Goal: Task Accomplishment & Management: Complete application form

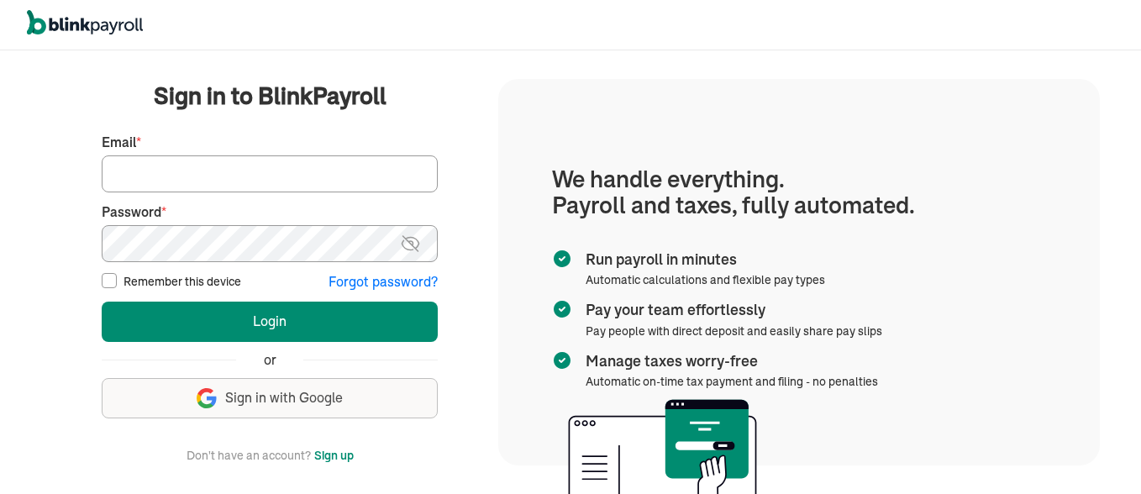
type input "sdcrossett@gmail.com"
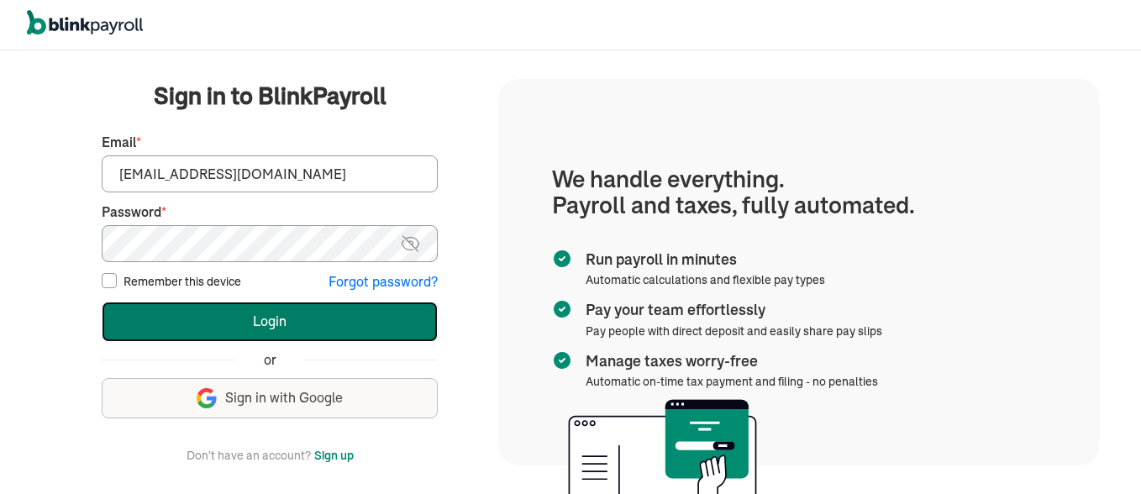
drag, startPoint x: 0, startPoint y: 0, endPoint x: 297, endPoint y: 327, distance: 441.5
click at [297, 327] on button "Login" at bounding box center [270, 322] width 336 height 40
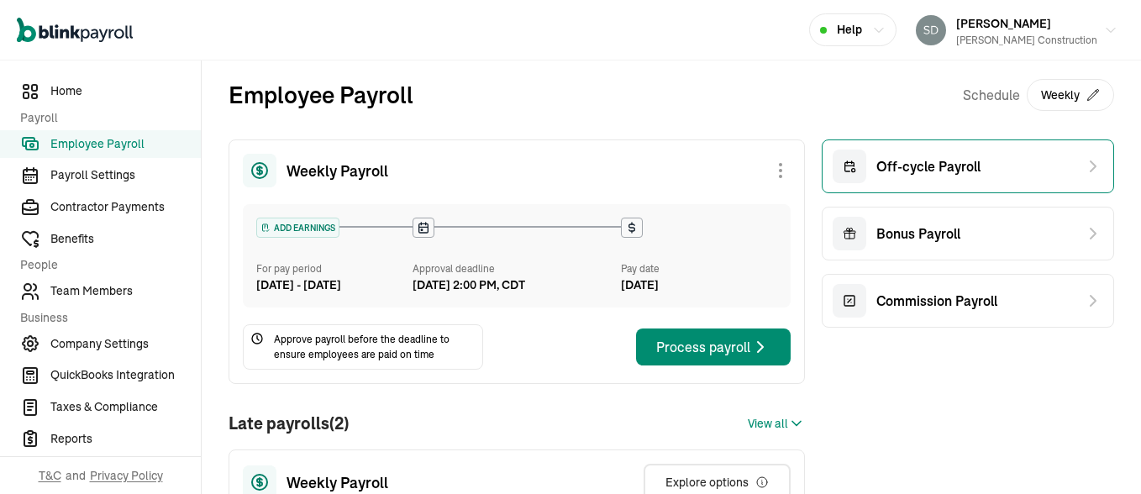
click at [910, 179] on div "Off-cycle Payroll" at bounding box center [907, 167] width 148 height 34
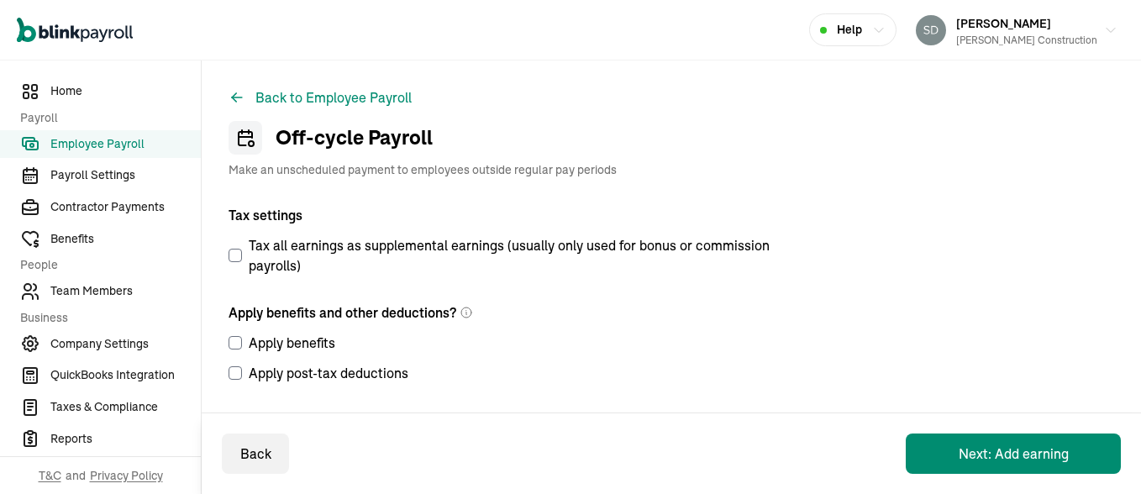
click at [103, 137] on span "Employee Payroll" at bounding box center [125, 144] width 150 height 18
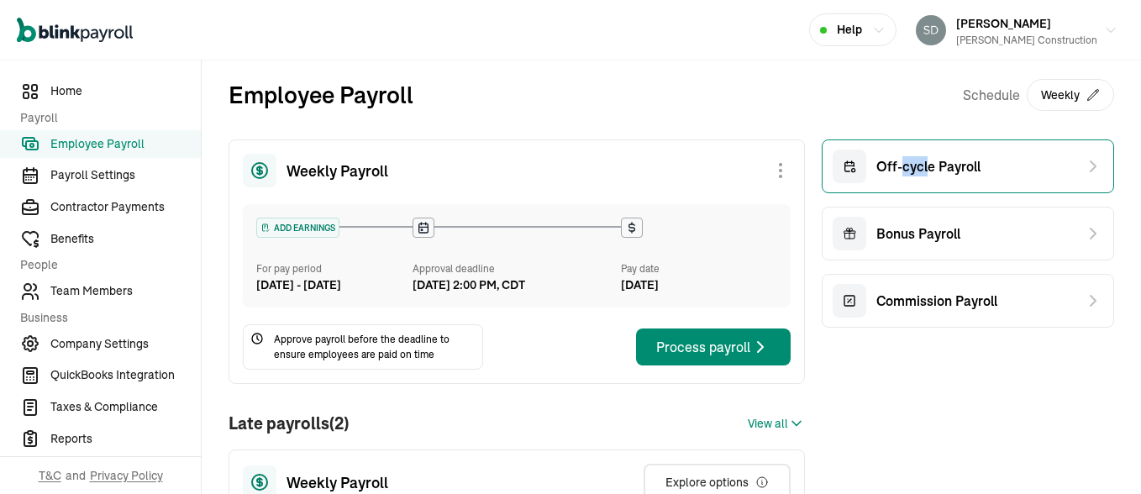
drag, startPoint x: 890, startPoint y: 192, endPoint x: 913, endPoint y: 151, distance: 47.0
click at [913, 151] on div "Off-cycle Payroll" at bounding box center [968, 167] width 292 height 54
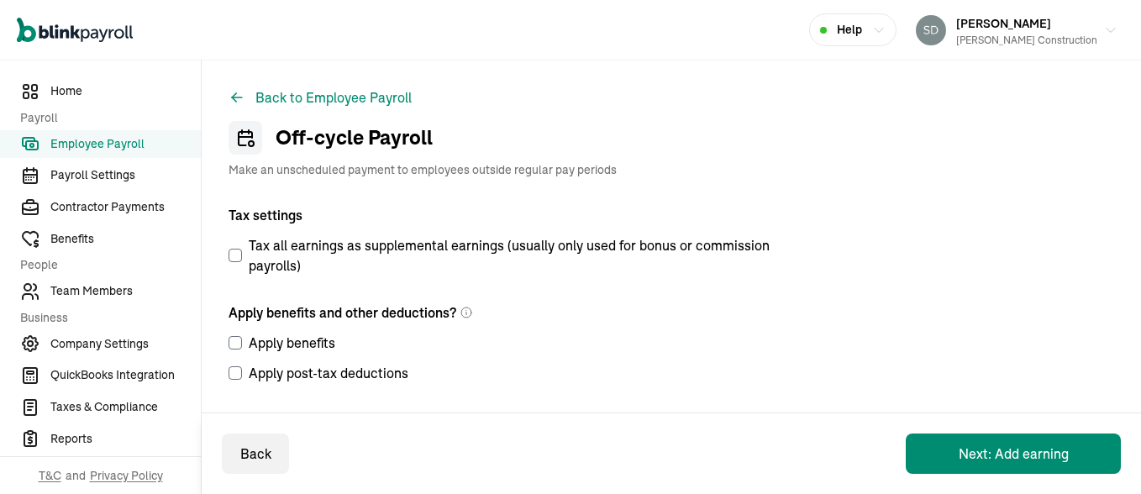
click at [913, 151] on div "Off-cycle Payroll Make an unscheduled payment to employees outside regular pay …" at bounding box center [672, 149] width 886 height 57
click at [723, 354] on div "Apply post-tax deductions" at bounding box center [506, 368] width 555 height 30
click at [1009, 456] on button "Next: Add earning" at bounding box center [1013, 454] width 215 height 40
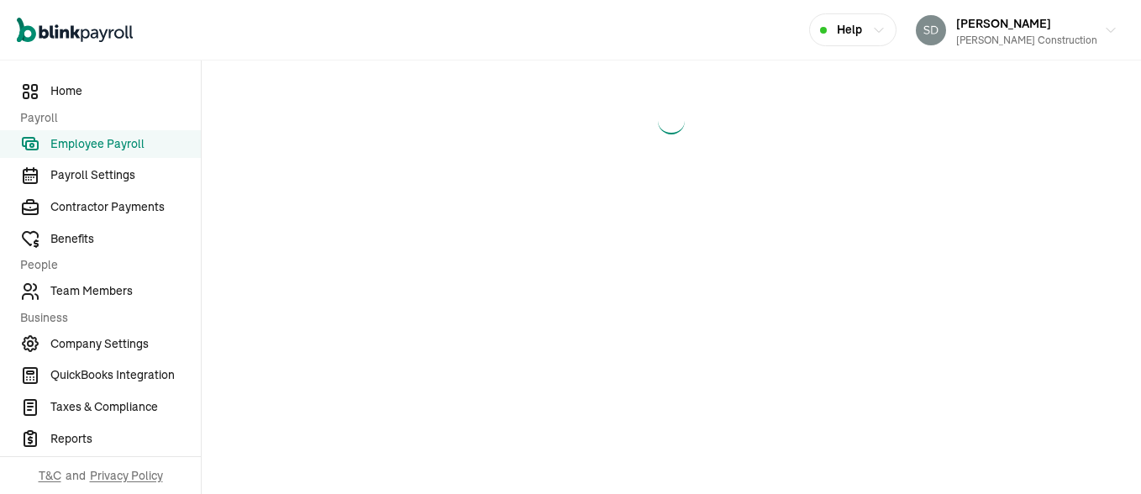
select select "direct_deposit"
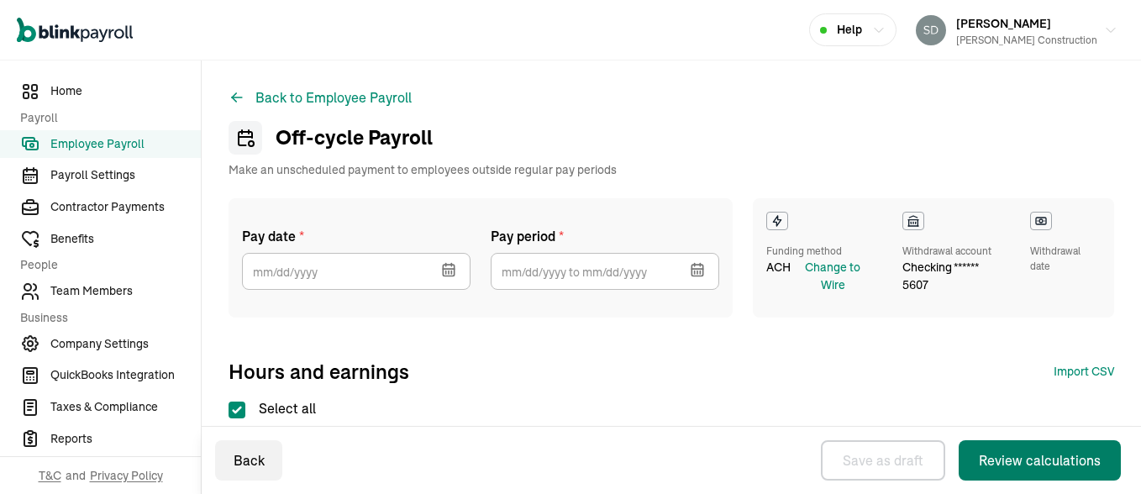
select select "direct_deposit"
click at [447, 265] on icon "button" at bounding box center [448, 270] width 11 height 11
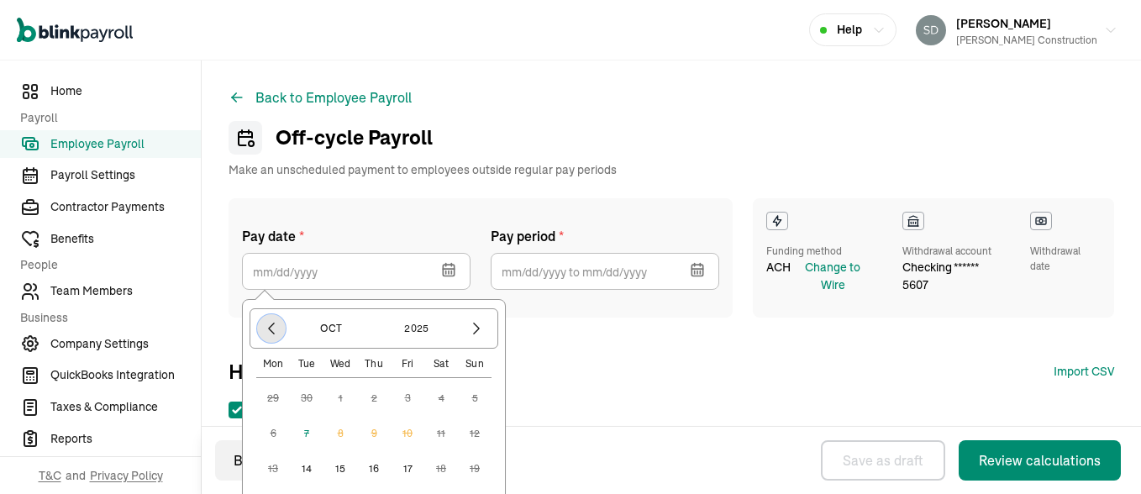
click at [264, 329] on icon "button" at bounding box center [271, 328] width 17 height 17
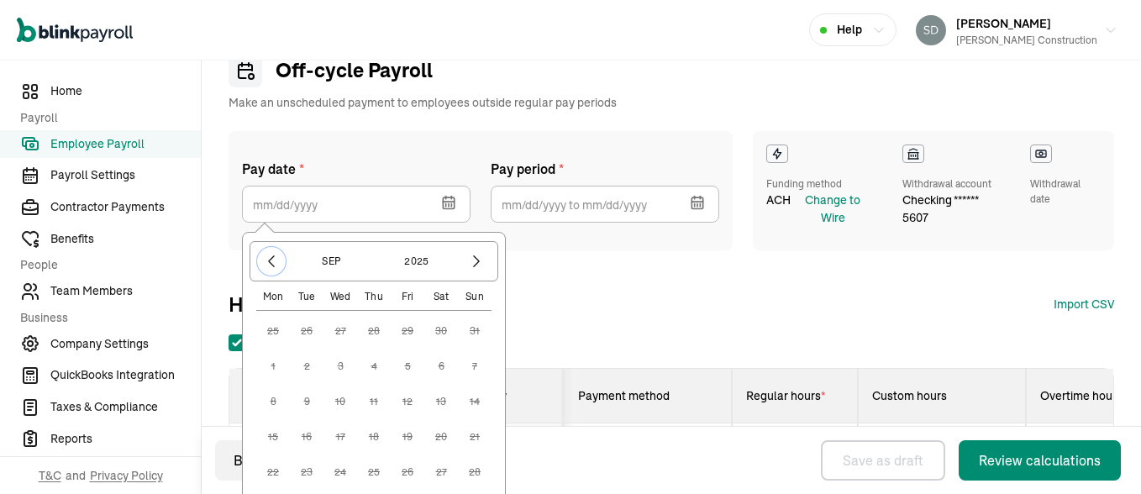
scroll to position [101, 0]
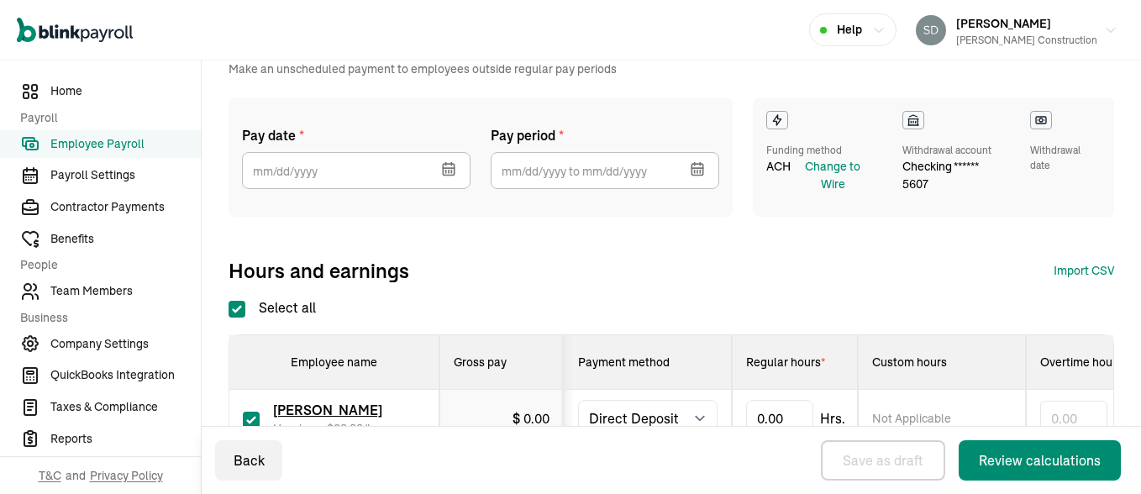
click at [694, 158] on button "button" at bounding box center [695, 167] width 47 height 44
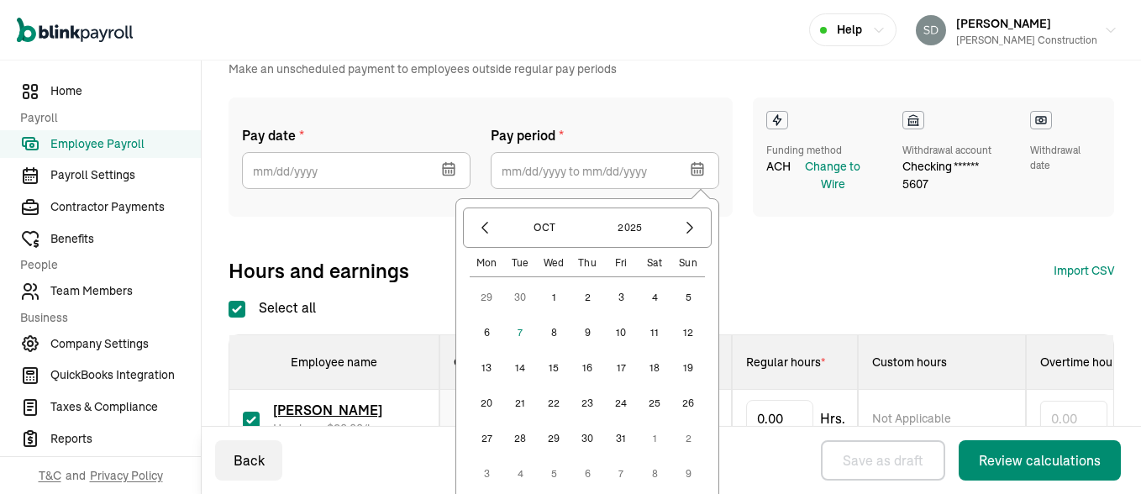
click at [698, 302] on button "5" at bounding box center [689, 298] width 34 height 34
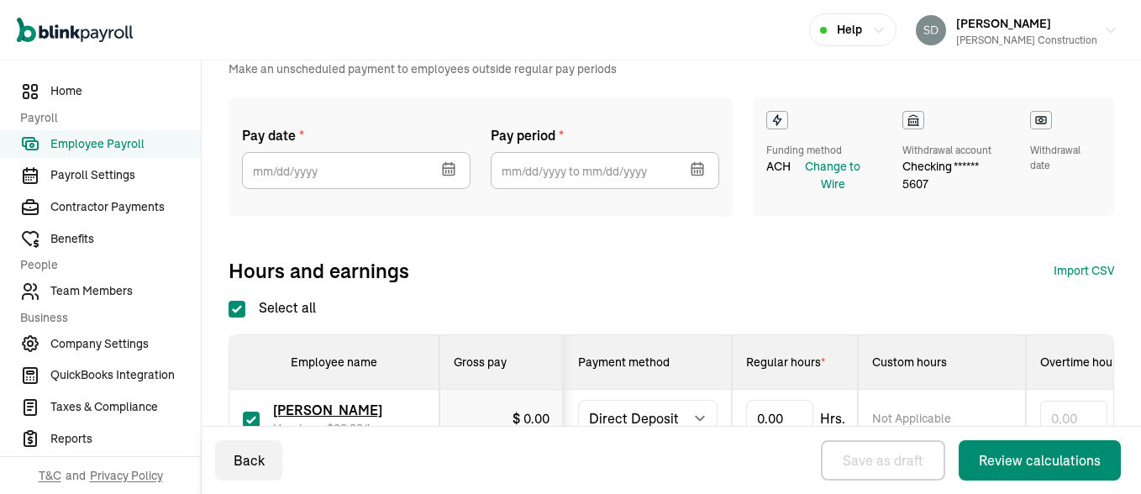
click at [777, 254] on div "Pay date * [DATE] Mon Tue Wed Thu Fri Sat Sun 25 26 27 28 29 30 31 1 2 3 4 5 6 …" at bounding box center [672, 190] width 886 height 187
click at [450, 182] on button "button" at bounding box center [447, 167] width 47 height 44
click at [714, 276] on div "Hours and earnings Import CSV 1 Upload 2 Map Columns 3 Map Employees Drop your …" at bounding box center [672, 270] width 886 height 27
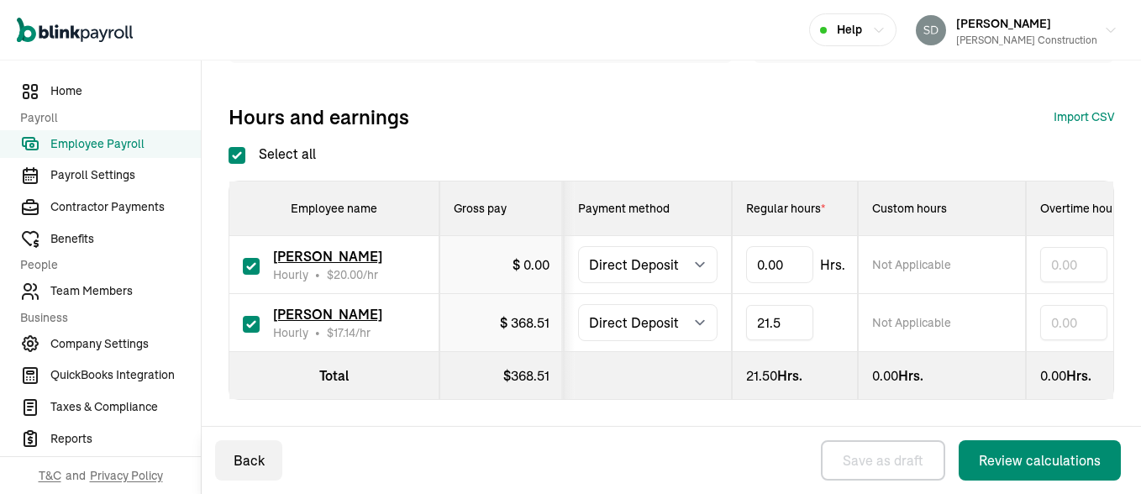
type input "21.50"
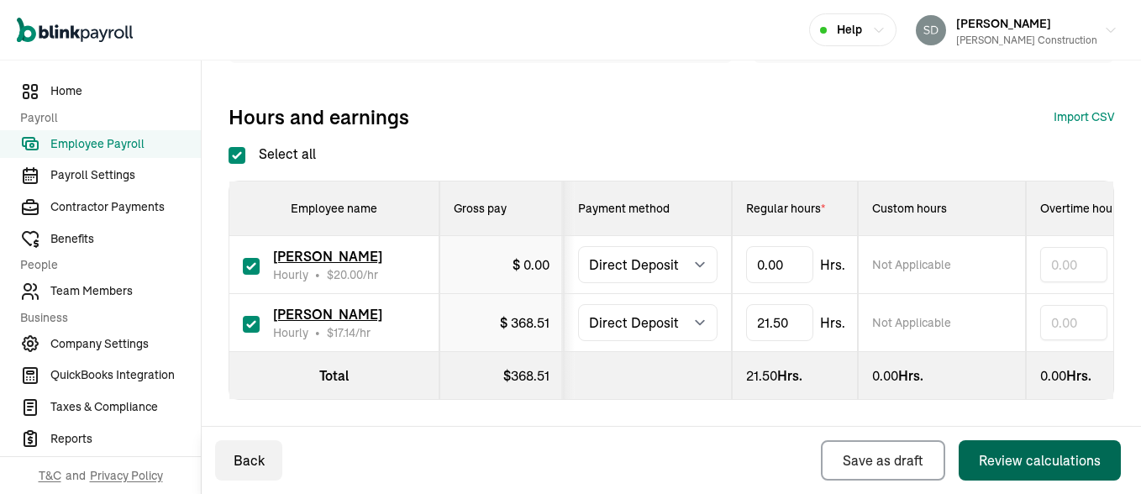
click at [1019, 454] on div "Review calculations" at bounding box center [1040, 460] width 122 height 20
click at [1023, 461] on div "Review calculations" at bounding box center [1040, 460] width 122 height 20
click at [1031, 476] on button "Review calculations" at bounding box center [1040, 460] width 162 height 40
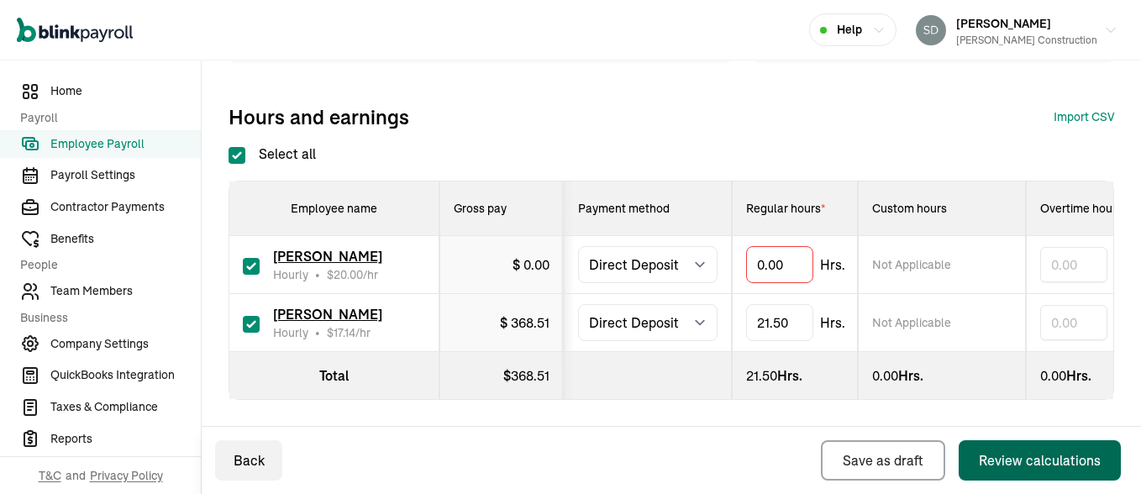
click at [1015, 462] on div "Review calculations" at bounding box center [1040, 460] width 122 height 20
click at [1014, 474] on button "Review calculations" at bounding box center [1040, 460] width 162 height 40
click at [1015, 473] on button "Review calculations" at bounding box center [1040, 460] width 162 height 40
click at [1019, 471] on button "Review calculations" at bounding box center [1040, 460] width 162 height 40
click at [1026, 467] on div "Review calculations" at bounding box center [1040, 460] width 122 height 20
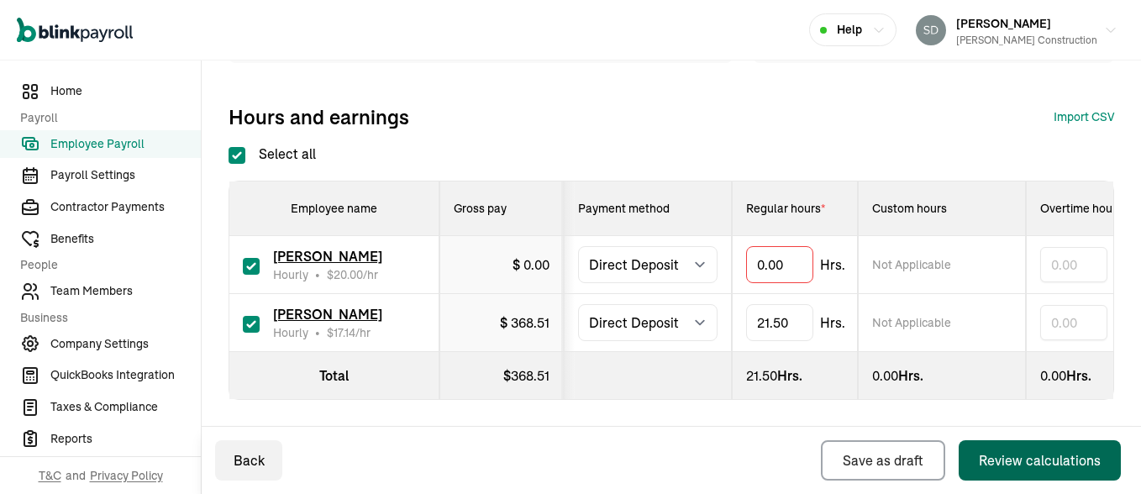
click at [1022, 465] on div "Review calculations" at bounding box center [1040, 460] width 122 height 20
click at [959, 440] on button "Review calculations" at bounding box center [1040, 460] width 162 height 40
click at [1018, 455] on div "Review calculations" at bounding box center [1040, 460] width 122 height 20
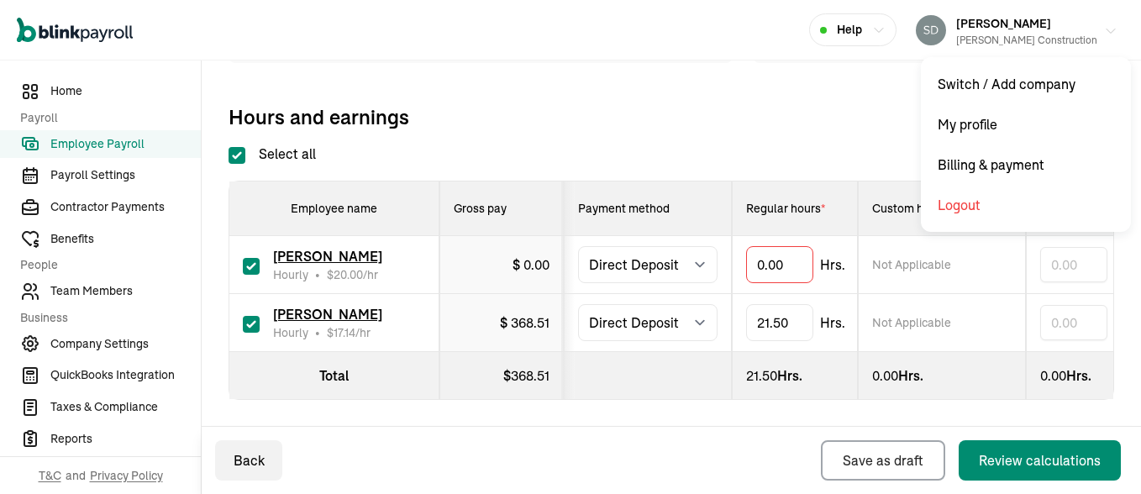
click at [1006, 34] on div "[PERSON_NAME] Construction" at bounding box center [1026, 40] width 141 height 15
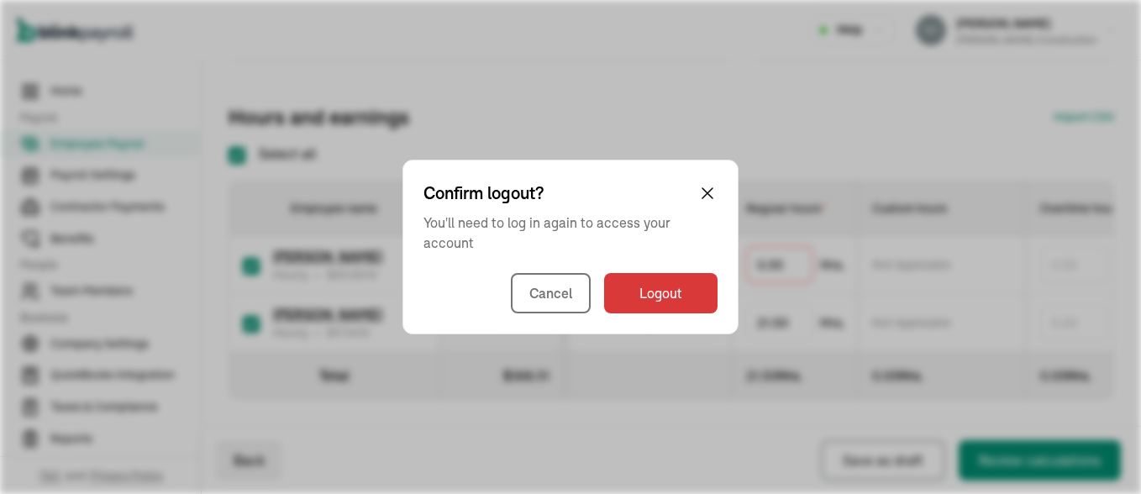
click at [674, 314] on div "Confirm logout? You'll need to log in again to access your account Cancel Logout" at bounding box center [571, 247] width 336 height 175
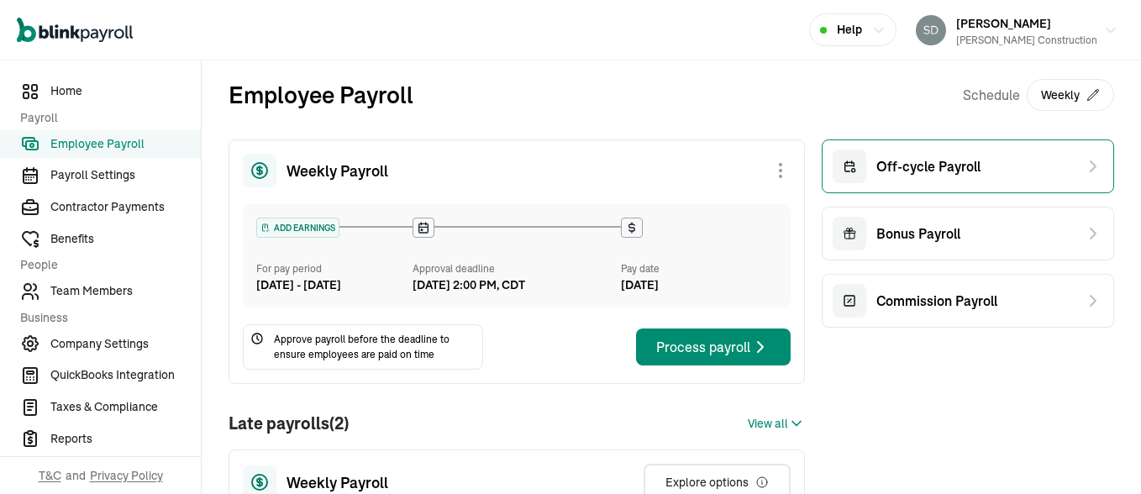
click at [910, 179] on div "Off-cycle Payroll" at bounding box center [907, 167] width 148 height 34
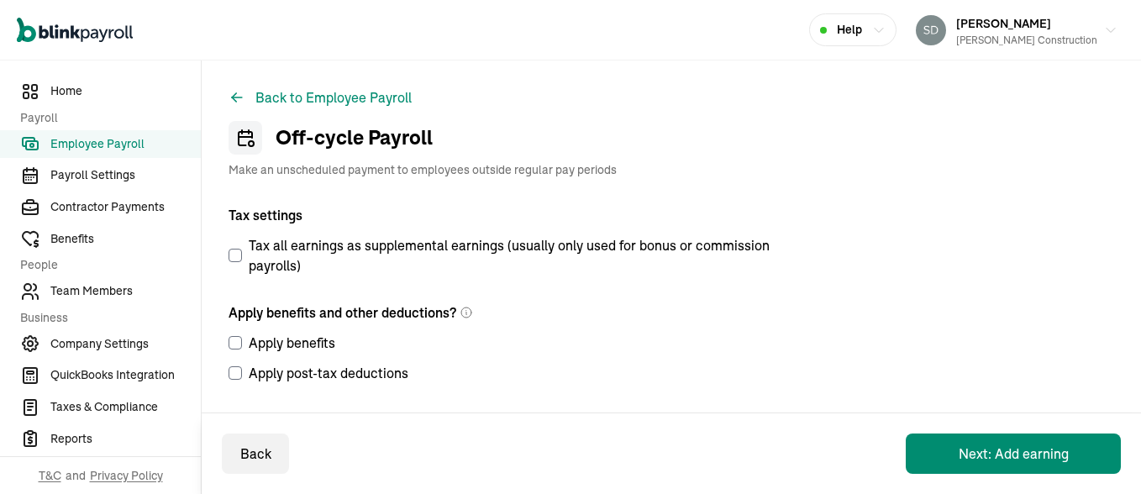
click at [103, 137] on span "Employee Payroll" at bounding box center [125, 144] width 150 height 18
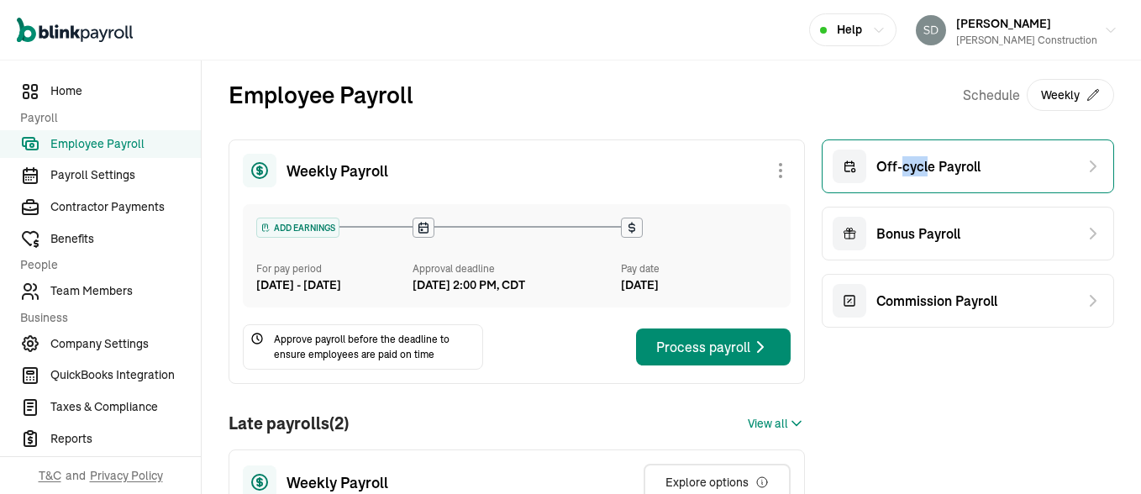
drag, startPoint x: 890, startPoint y: 192, endPoint x: 913, endPoint y: 151, distance: 47.0
click at [913, 151] on div "Off-cycle Payroll" at bounding box center [968, 167] width 292 height 54
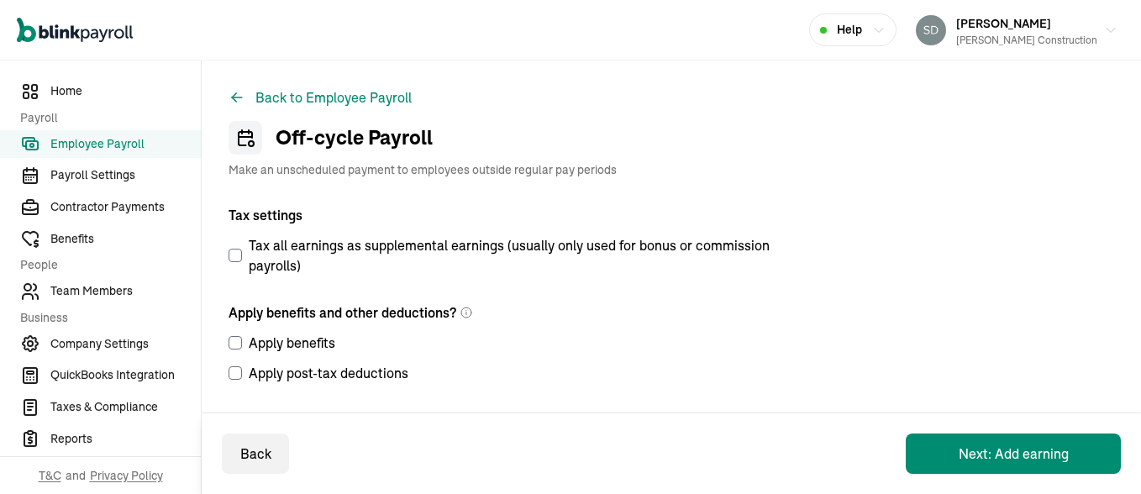
click at [913, 151] on div "Off-cycle Payroll Make an unscheduled payment to employees outside regular pay …" at bounding box center [672, 149] width 886 height 57
click at [723, 354] on div "Apply post-tax deductions" at bounding box center [506, 368] width 555 height 30
click at [1009, 456] on button "Next: Add earning" at bounding box center [1013, 454] width 215 height 40
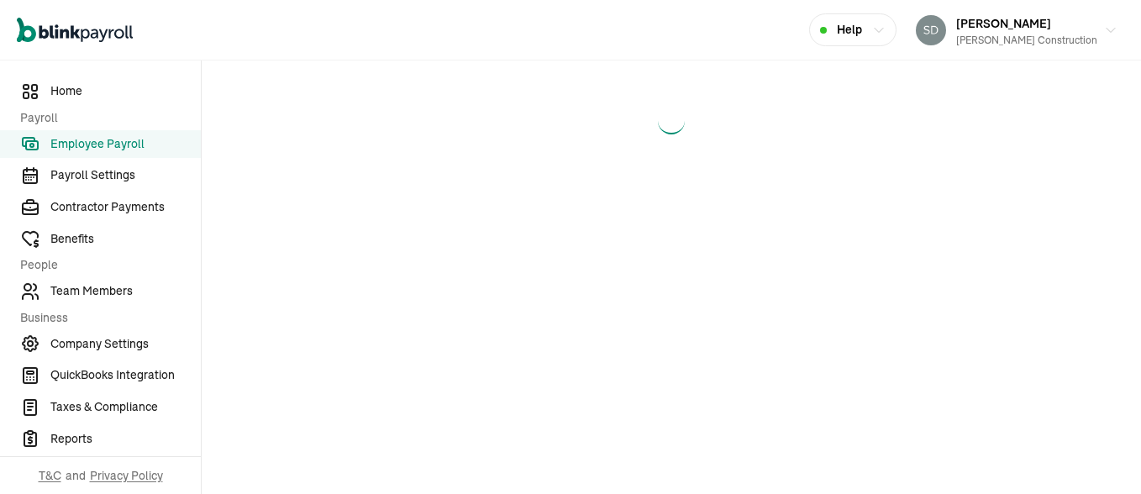
select select "direct_deposit"
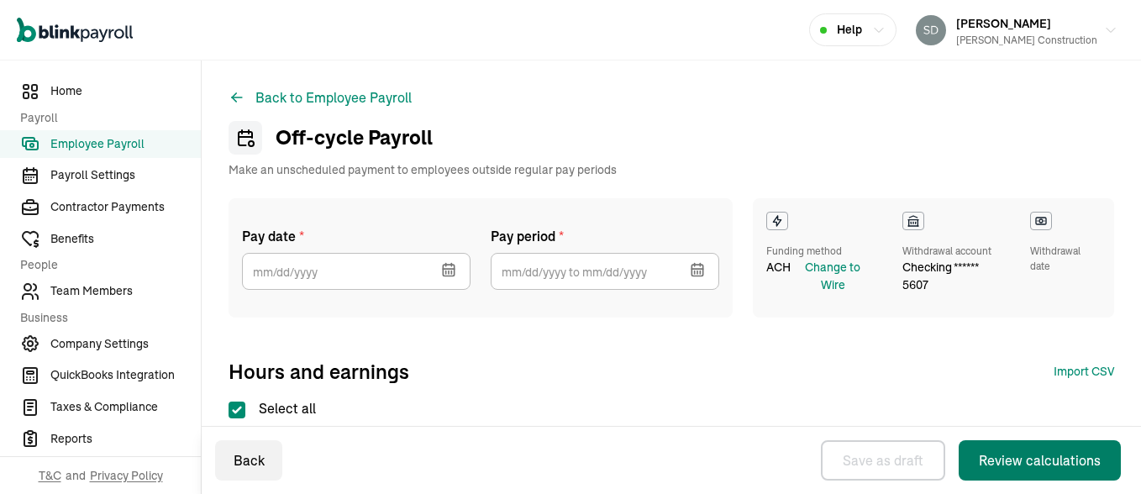
select select "direct_deposit"
click at [447, 265] on icon "button" at bounding box center [448, 270] width 11 height 11
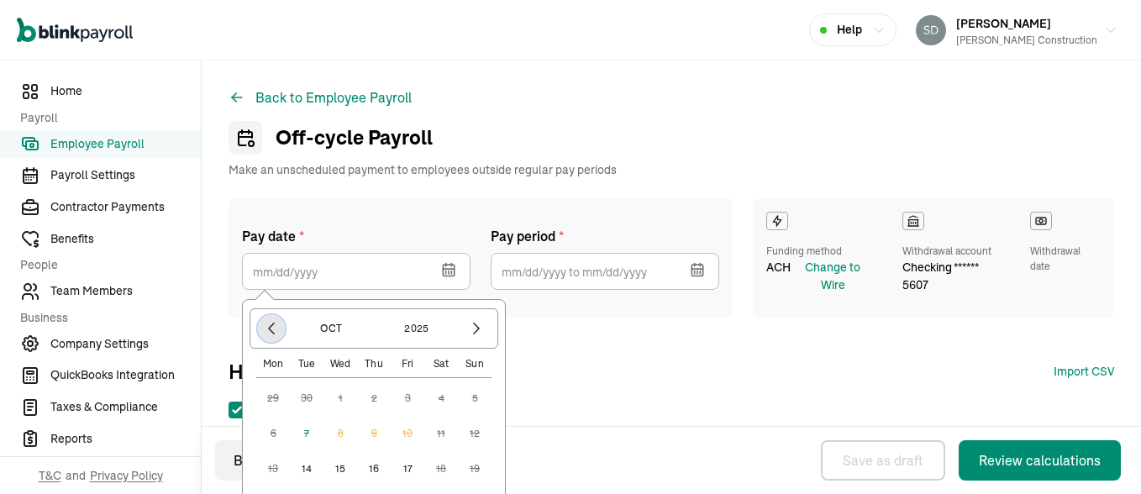
click at [264, 329] on icon "button" at bounding box center [271, 328] width 17 height 17
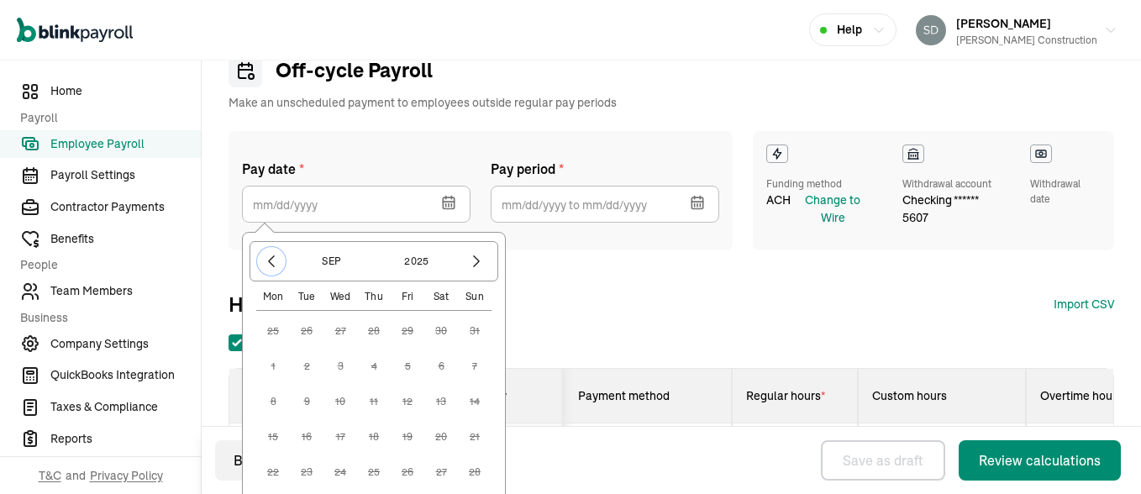
scroll to position [101, 0]
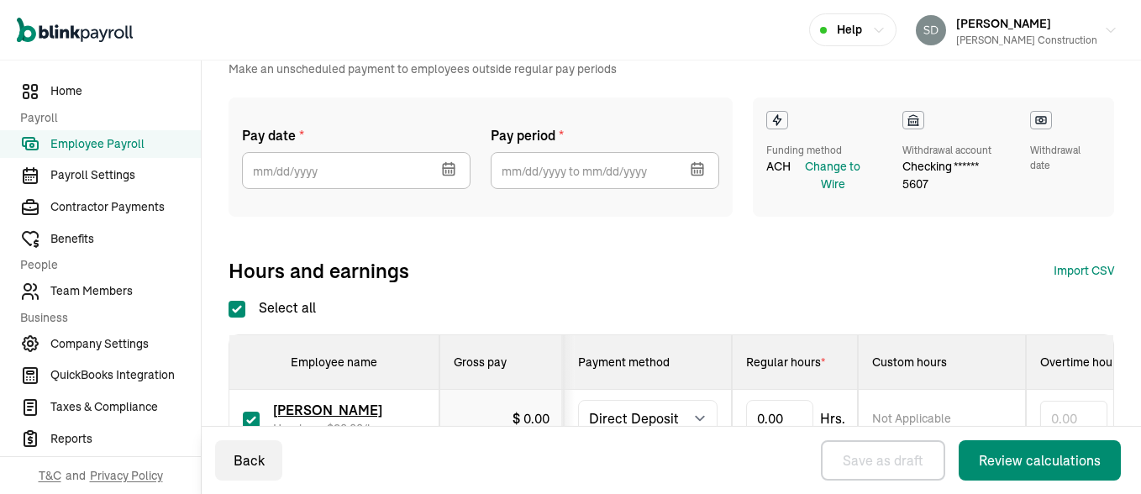
click at [694, 158] on button "button" at bounding box center [695, 167] width 47 height 44
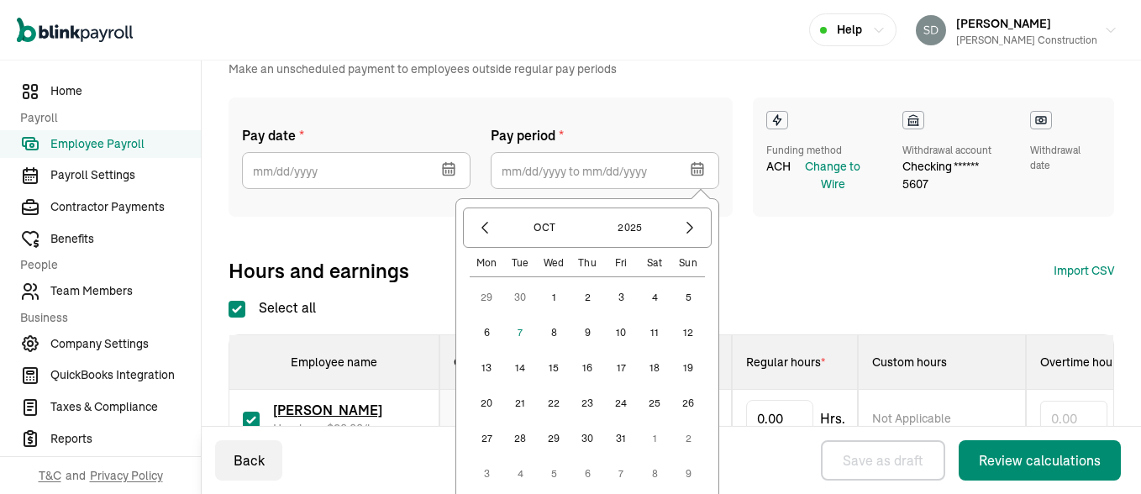
click at [698, 302] on button "5" at bounding box center [689, 298] width 34 height 34
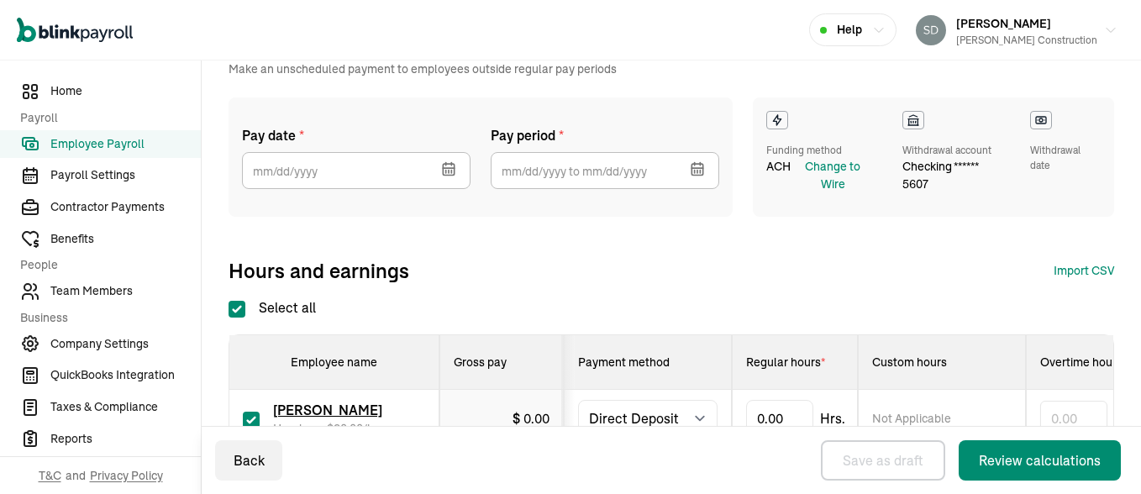
click at [777, 254] on div "Pay date * [DATE] Mon Tue Wed Thu Fri Sat Sun 25 26 27 28 29 30 31 1 2 3 4 5 6 …" at bounding box center [672, 190] width 886 height 187
click at [450, 182] on button "button" at bounding box center [447, 167] width 47 height 44
click at [714, 276] on div "Hours and earnings Import CSV 1 Upload 2 Map Columns 3 Map Employees Drop your …" at bounding box center [672, 270] width 886 height 27
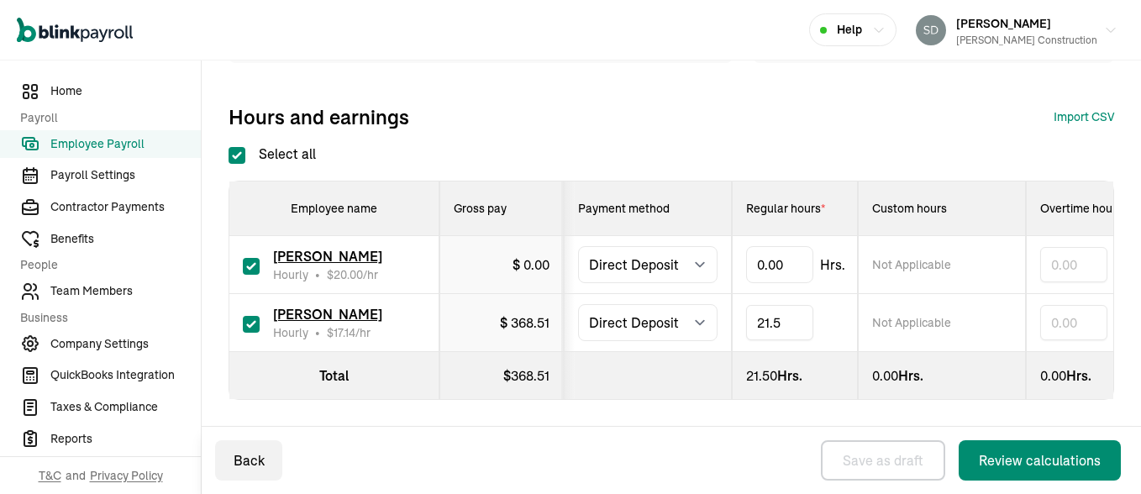
type input "21.50"
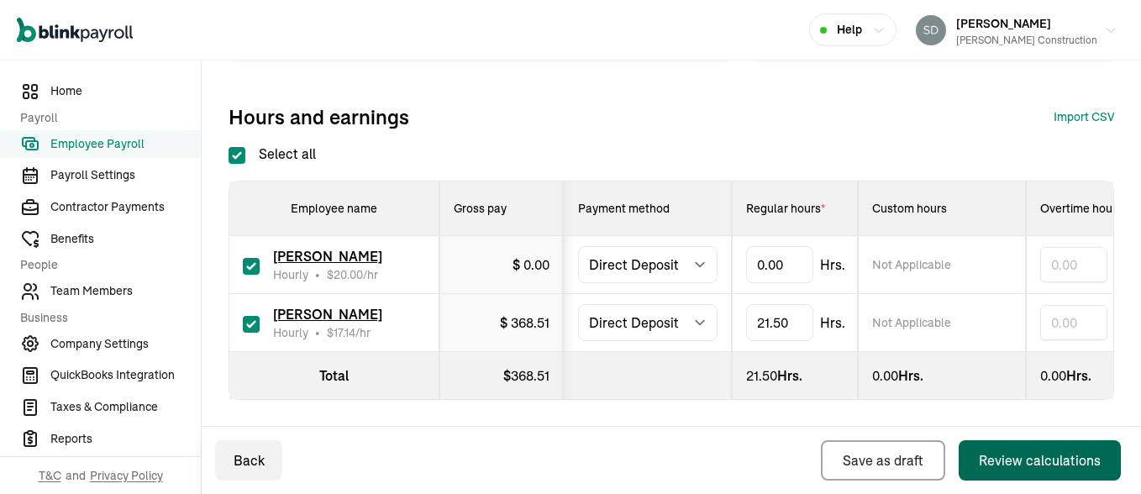
click at [1019, 454] on div "Review calculations" at bounding box center [1040, 460] width 122 height 20
click at [1023, 461] on div "Review calculations" at bounding box center [1040, 460] width 122 height 20
click at [1031, 476] on button "Review calculations" at bounding box center [1040, 460] width 162 height 40
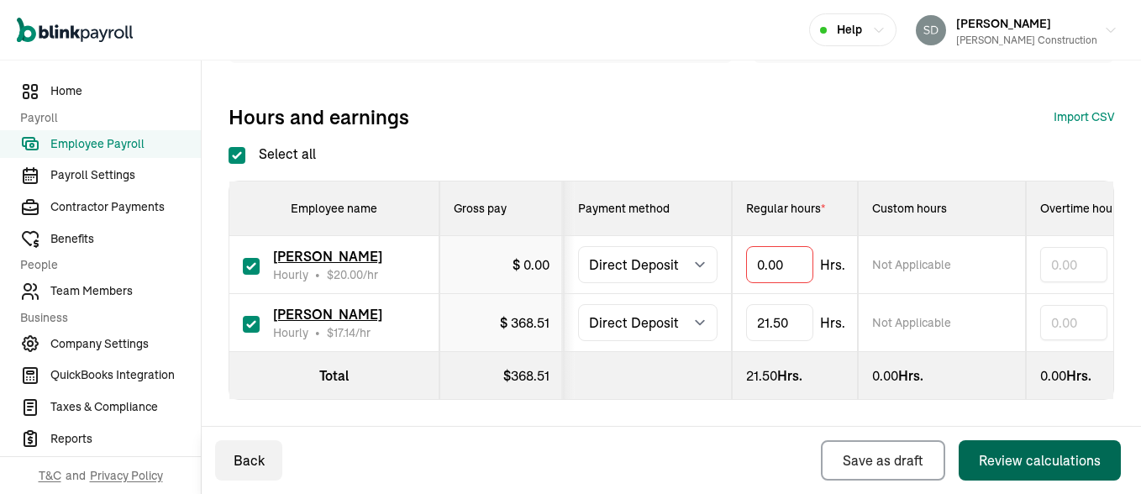
click at [1015, 462] on div "Review calculations" at bounding box center [1040, 460] width 122 height 20
click at [1014, 474] on button "Review calculations" at bounding box center [1040, 460] width 162 height 40
click at [1015, 473] on button "Review calculations" at bounding box center [1040, 460] width 162 height 40
click at [1019, 471] on button "Review calculations" at bounding box center [1040, 460] width 162 height 40
click at [1026, 467] on div "Review calculations" at bounding box center [1040, 460] width 122 height 20
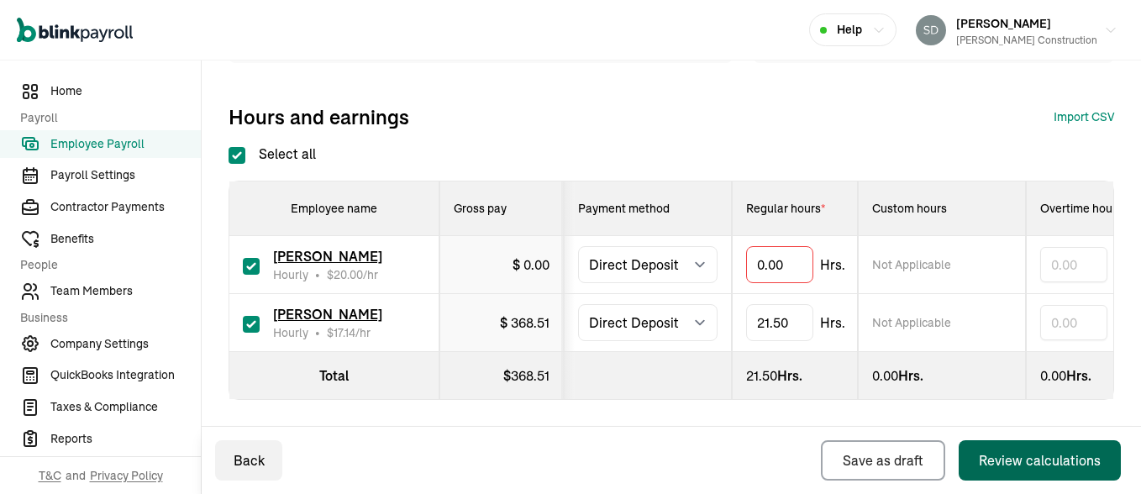
click at [1022, 465] on div "Review calculations" at bounding box center [1040, 460] width 122 height 20
click at [959, 440] on button "Review calculations" at bounding box center [1040, 460] width 162 height 40
click at [1018, 455] on div "Review calculations" at bounding box center [1040, 460] width 122 height 20
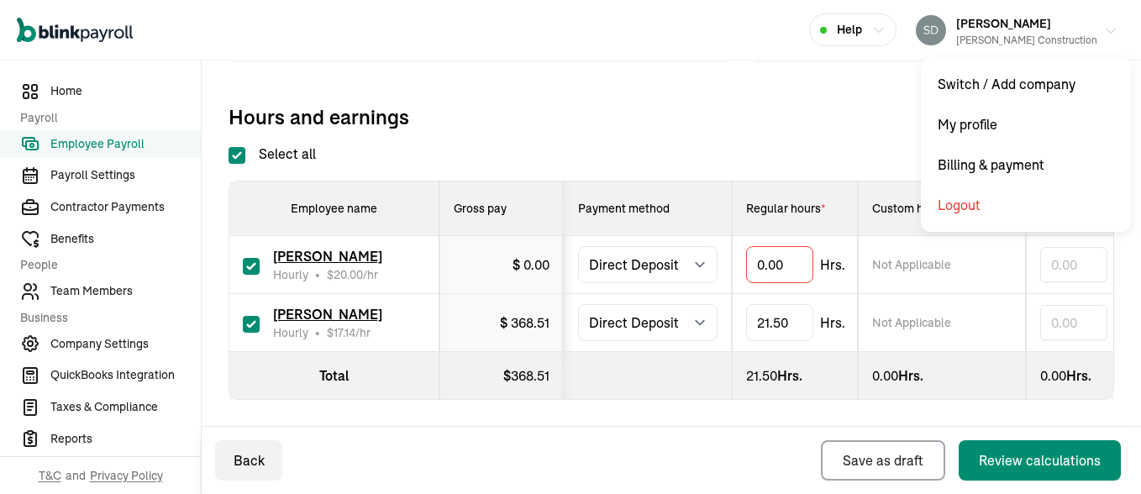
click at [1006, 34] on div "[PERSON_NAME] Construction" at bounding box center [1026, 40] width 141 height 15
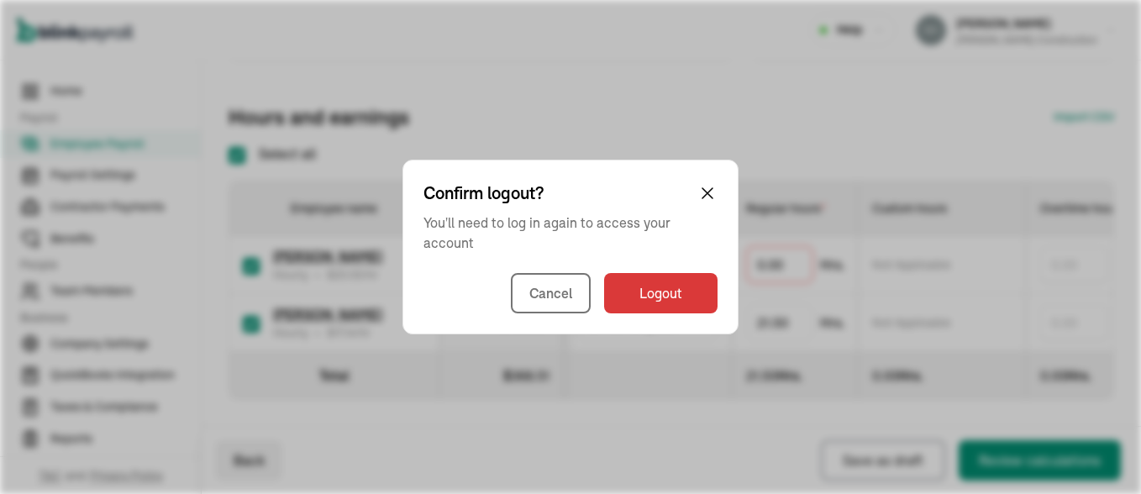
click at [674, 314] on div "Confirm logout? You'll need to log in again to access your account Cancel Logout" at bounding box center [571, 247] width 336 height 175
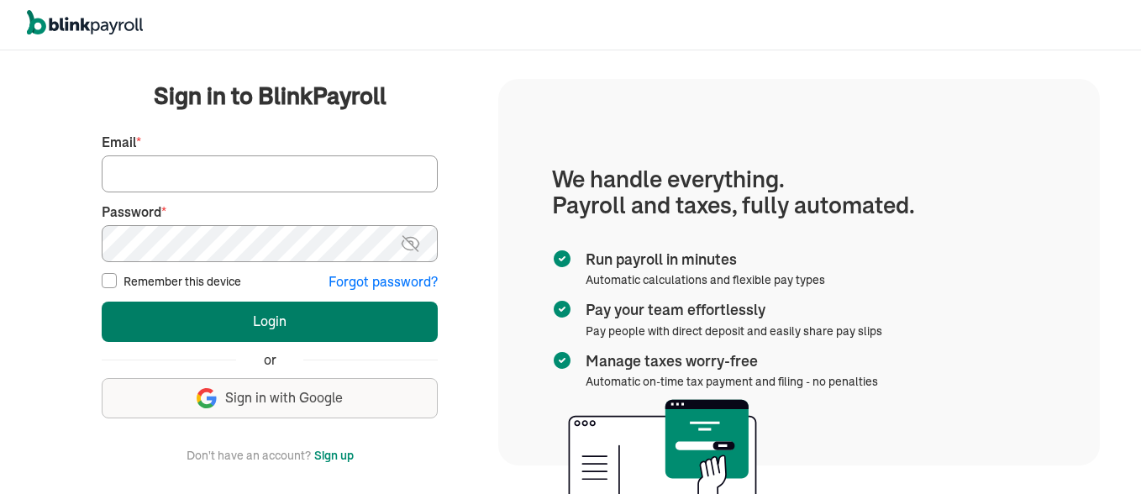
type input "[EMAIL_ADDRESS][DOMAIN_NAME]"
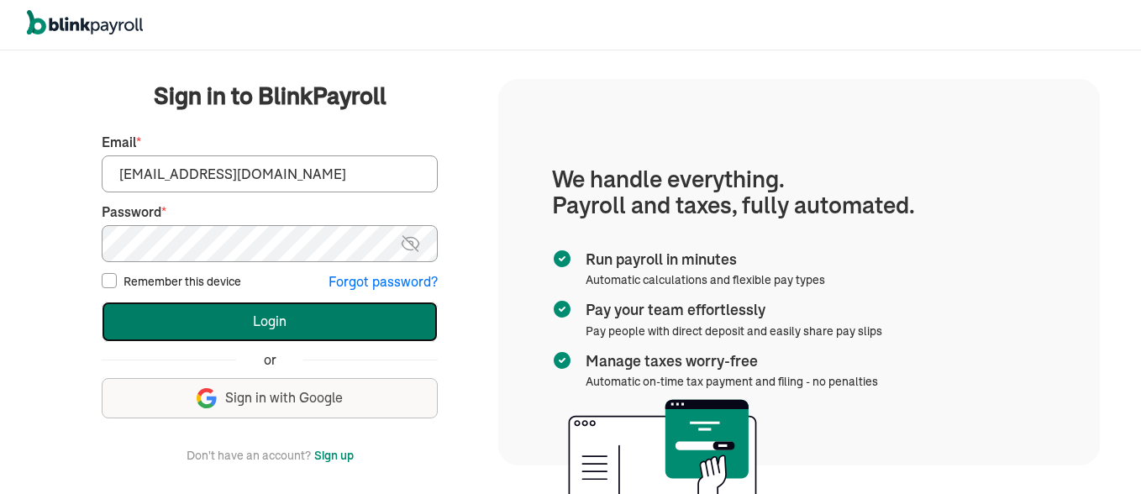
click at [271, 314] on button "Login" at bounding box center [270, 322] width 336 height 40
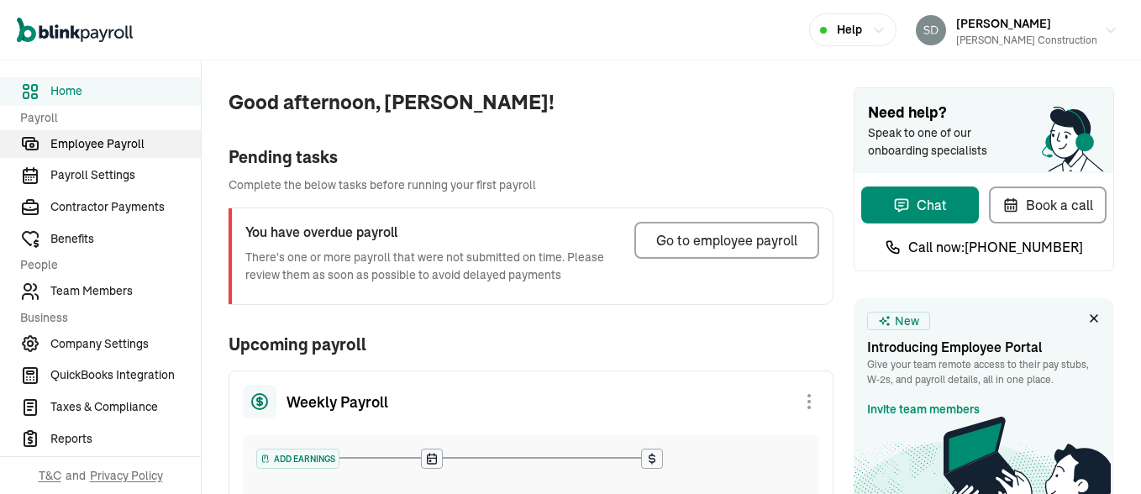
click at [130, 141] on span "Employee Payroll" at bounding box center [125, 144] width 150 height 18
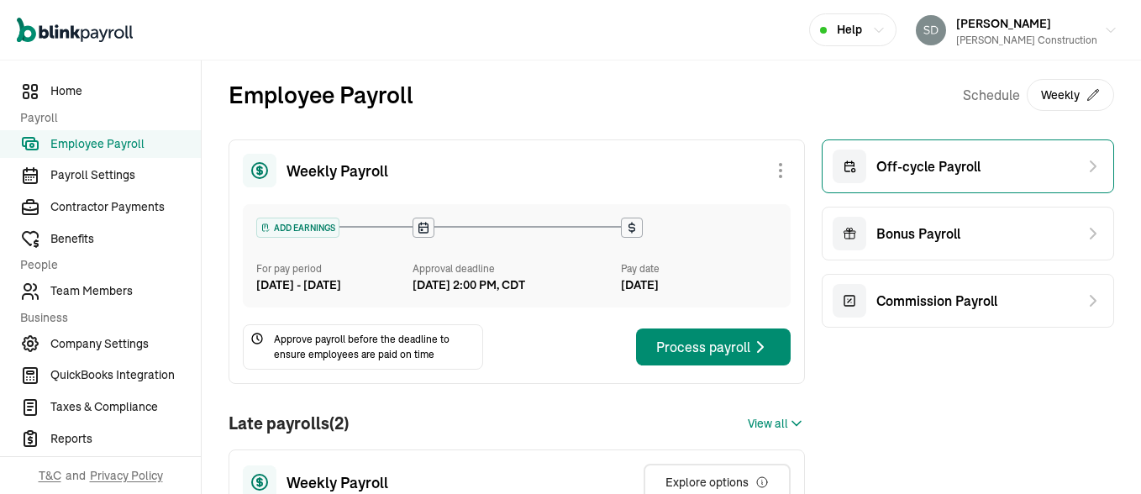
click at [878, 167] on span "Off-cycle Payroll" at bounding box center [929, 166] width 104 height 20
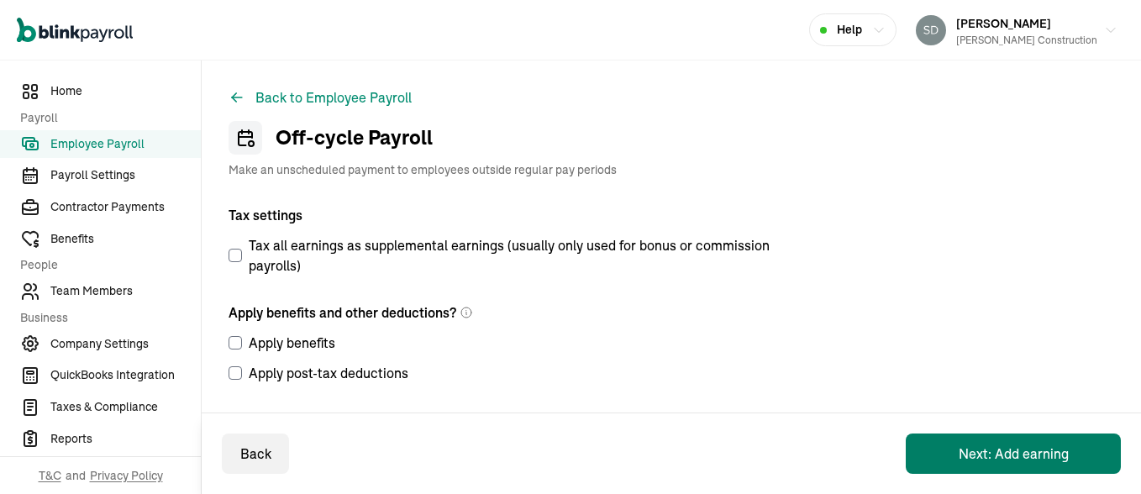
click at [976, 456] on button "Next: Add earning" at bounding box center [1013, 454] width 215 height 40
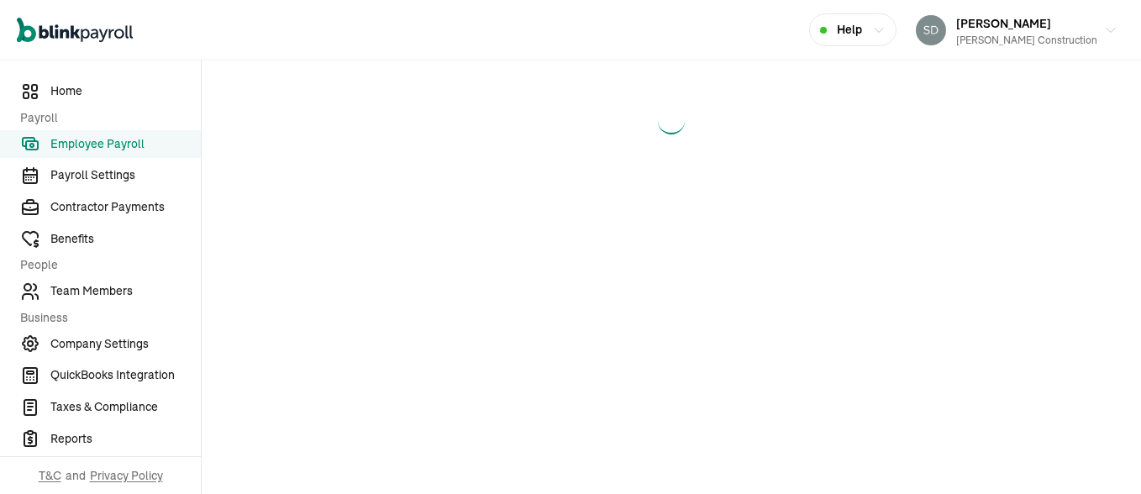
select select "direct_deposit"
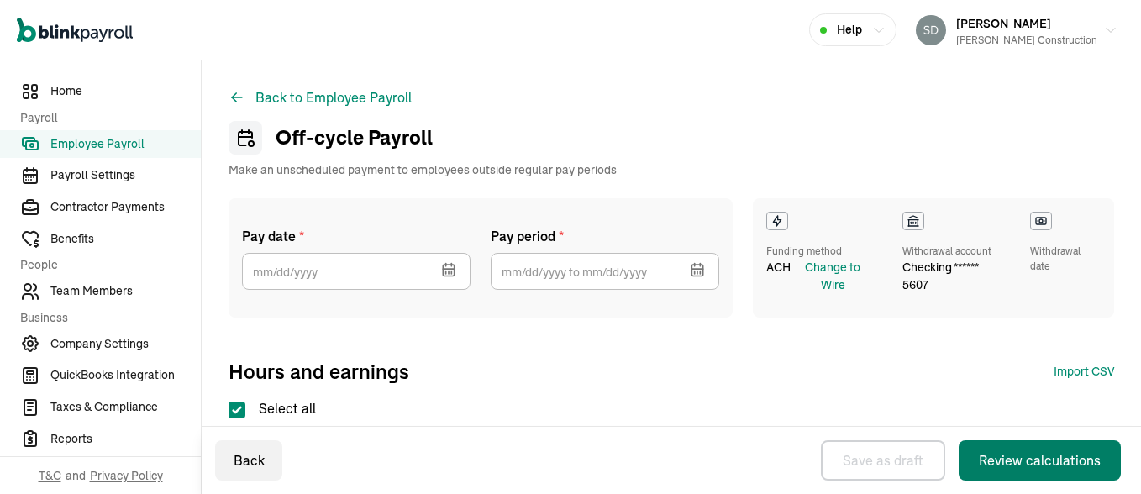
checkbox input "true"
select select "direct_deposit"
click at [447, 265] on icon "button" at bounding box center [448, 270] width 11 height 11
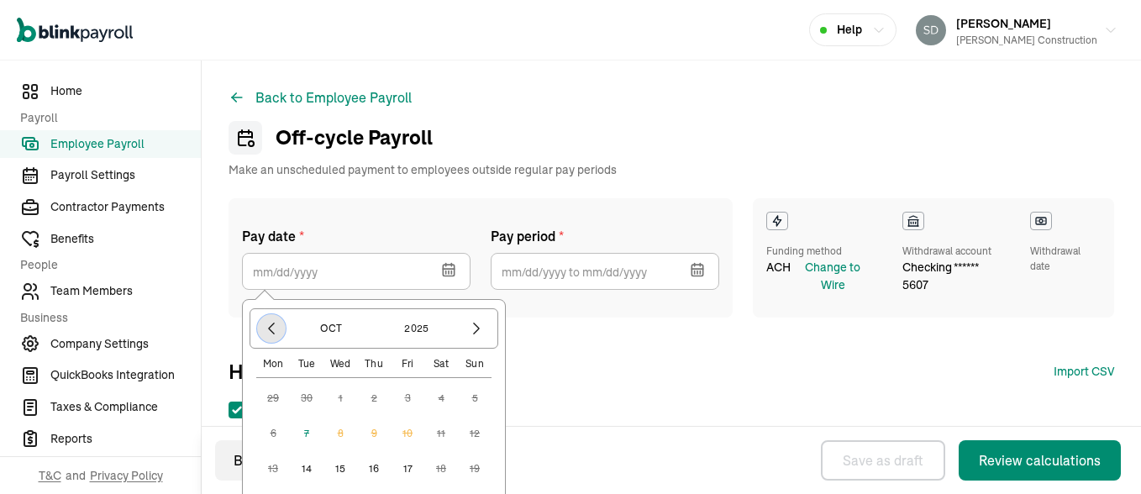
click at [263, 319] on button "button" at bounding box center [271, 328] width 29 height 29
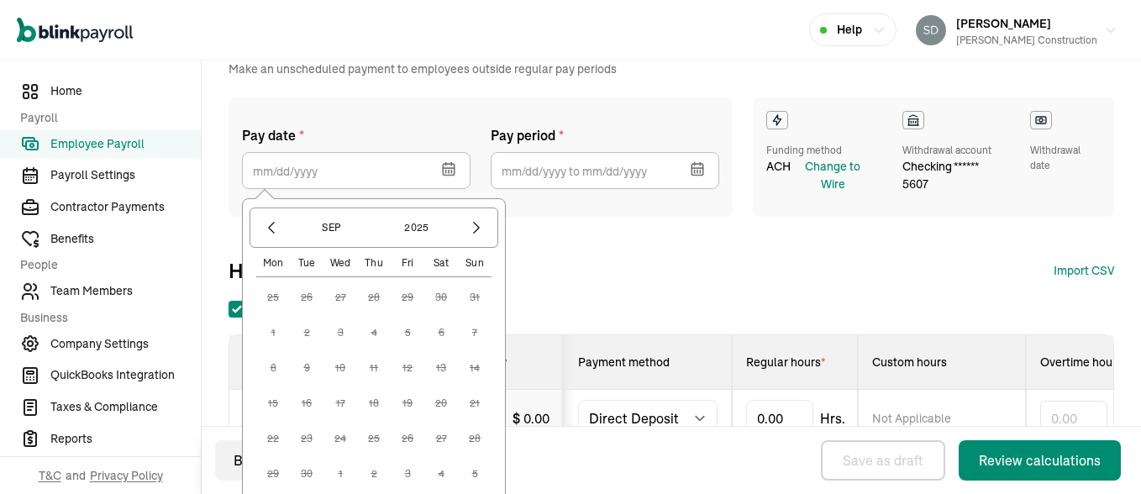
scroll to position [267, 0]
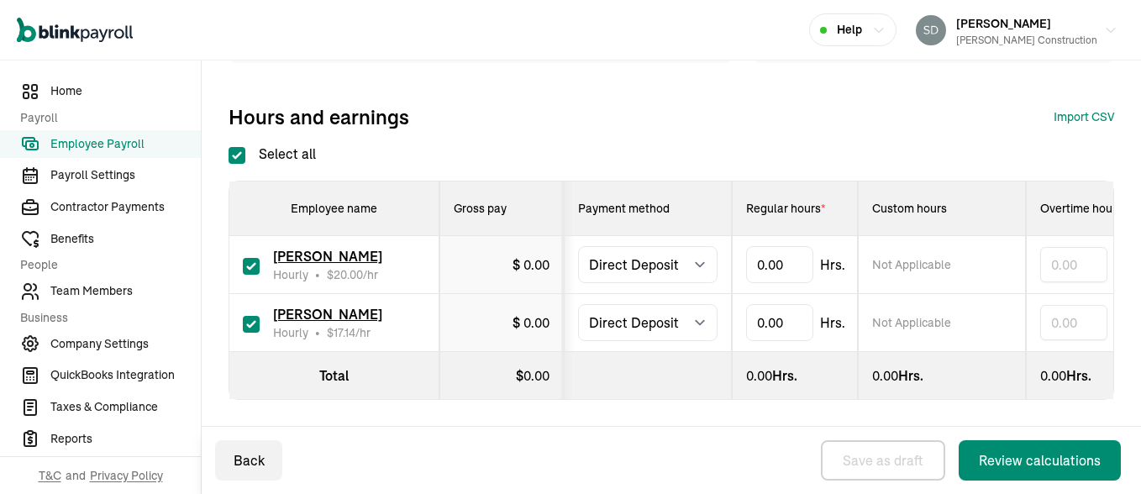
click at [544, 63] on div "Pay date * Sep 2025 Mon Tue Wed Thu Fri Sat Sun 25 26 27 28 29 30 31 1 2 3 4 5 …" at bounding box center [672, 10] width 886 height 133
type input "21.50"
type input "5."
click at [959, 440] on button "Review calculations" at bounding box center [1040, 460] width 162 height 40
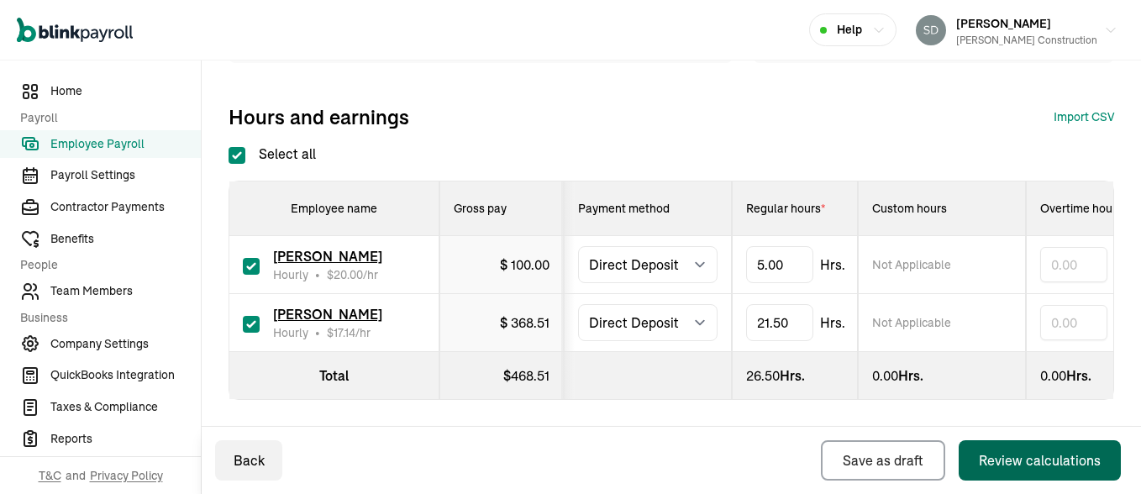
scroll to position [255, 0]
click at [1012, 456] on div "Review calculations" at bounding box center [1040, 460] width 122 height 20
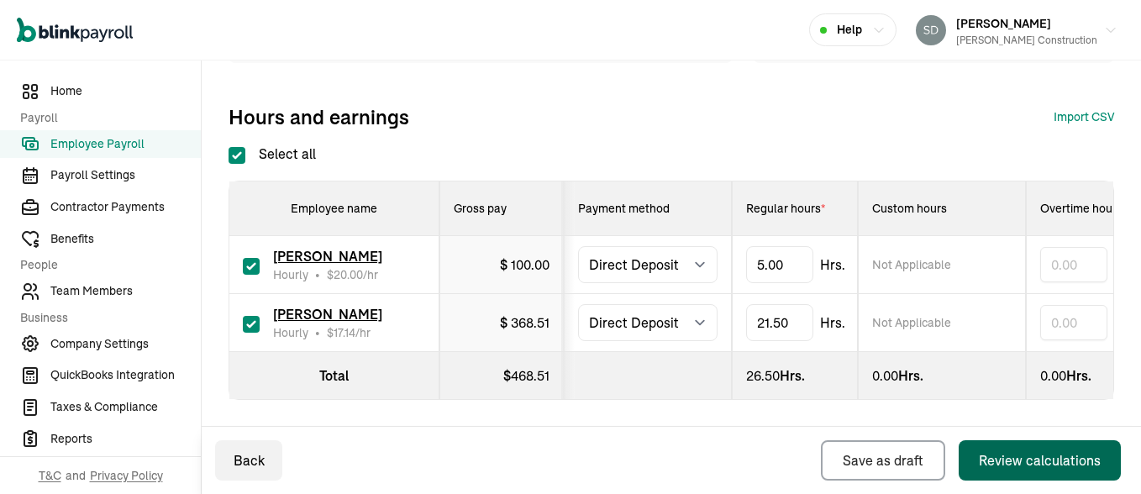
click at [1012, 456] on div "Review calculations" at bounding box center [1040, 460] width 122 height 20
click at [117, 139] on span "Employee Payroll" at bounding box center [125, 144] width 150 height 18
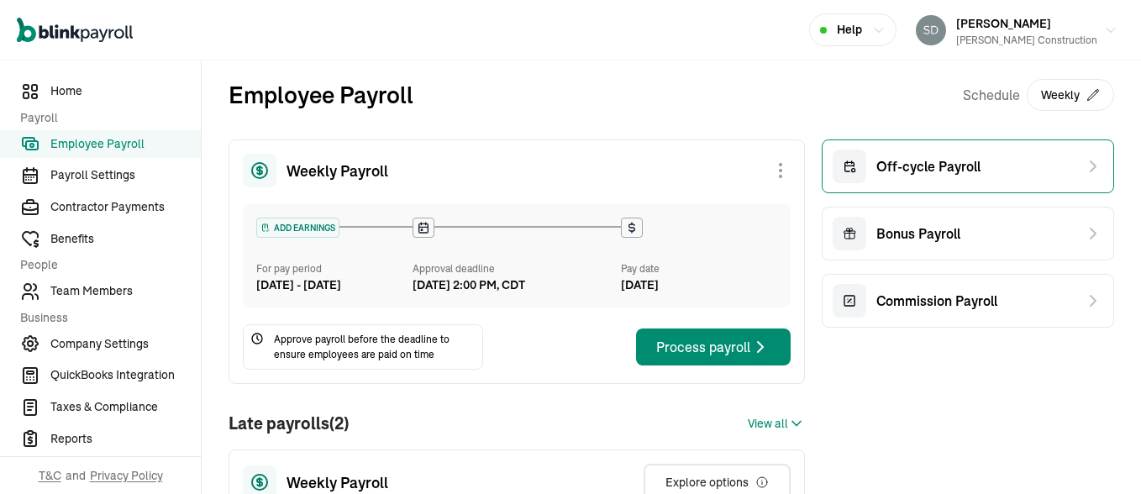
click at [877, 165] on span "Off-cycle Payroll" at bounding box center [929, 166] width 104 height 20
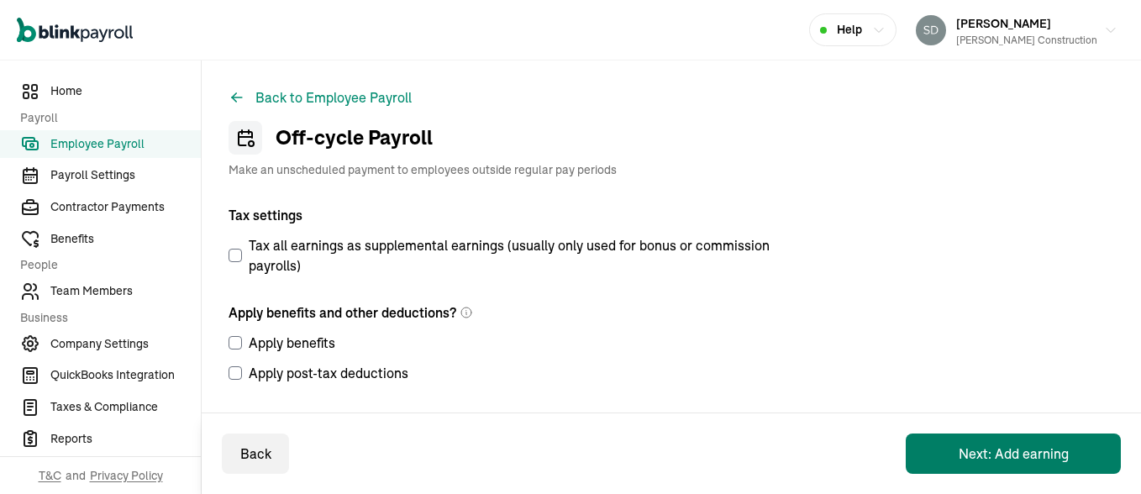
click at [976, 454] on button "Next: Add earning" at bounding box center [1013, 454] width 215 height 40
select select "direct_deposit"
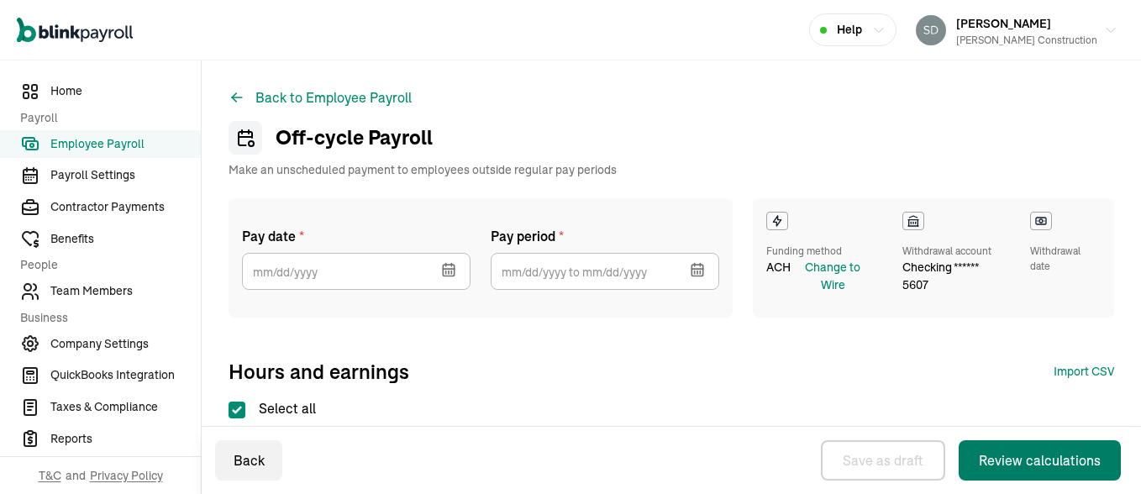
checkbox input "true"
click at [441, 273] on icon "button" at bounding box center [448, 269] width 17 height 17
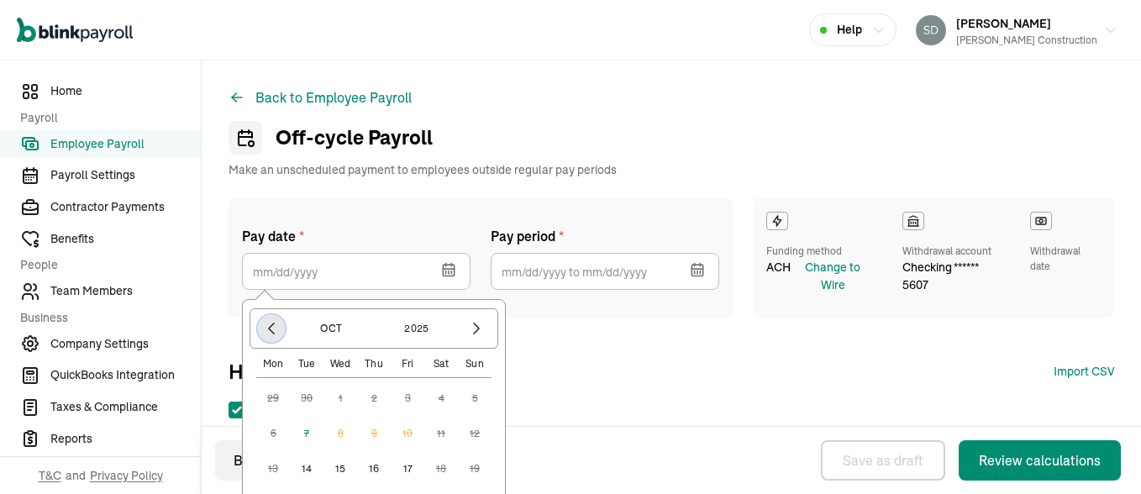
click at [268, 333] on icon "button" at bounding box center [271, 328] width 17 height 17
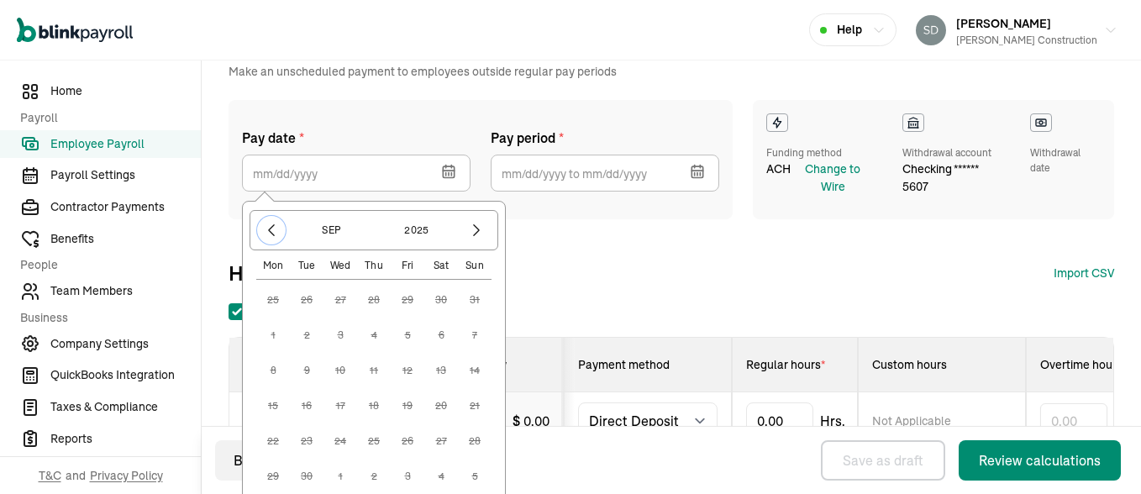
scroll to position [101, 0]
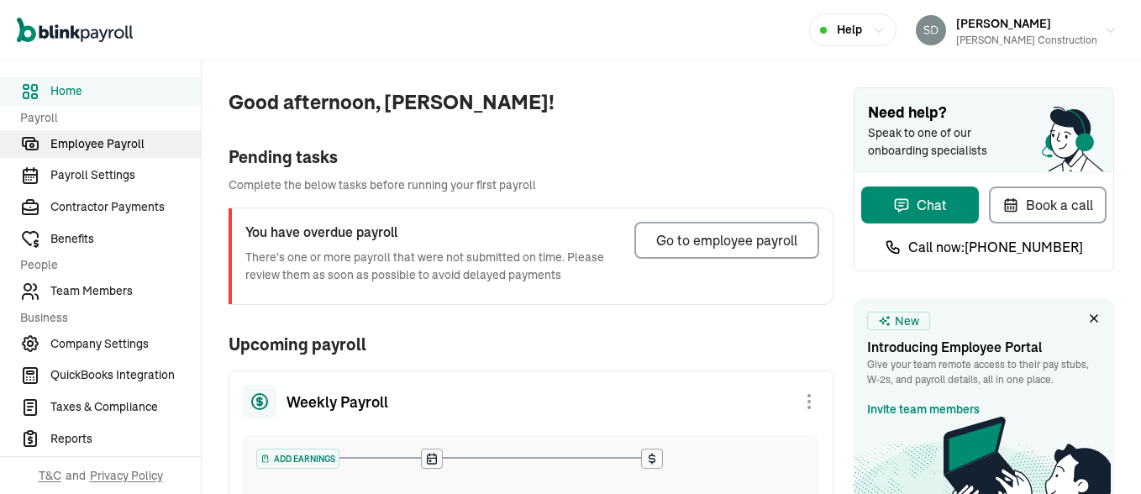
click at [130, 141] on span "Employee Payroll" at bounding box center [125, 144] width 150 height 18
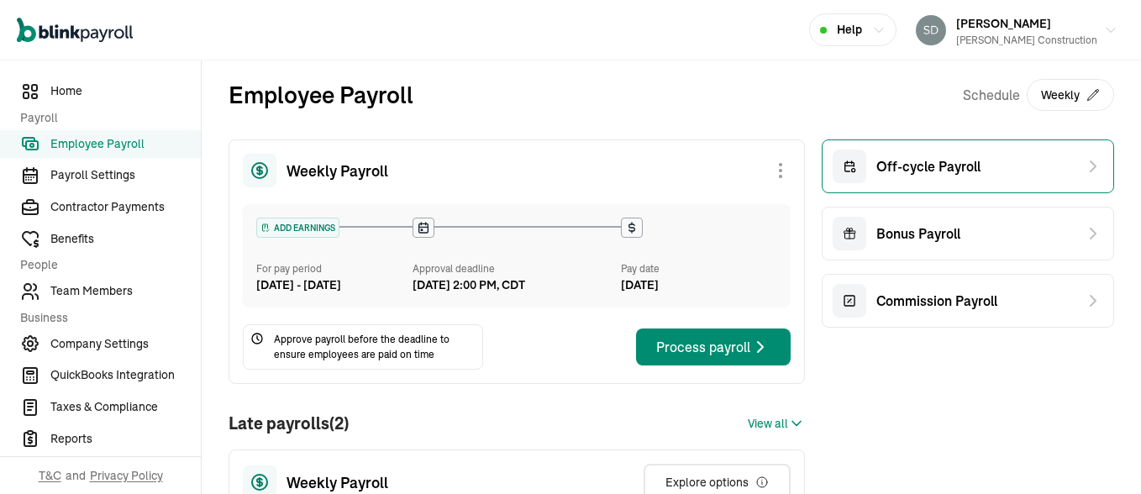
click at [878, 167] on span "Off-cycle Payroll" at bounding box center [929, 166] width 104 height 20
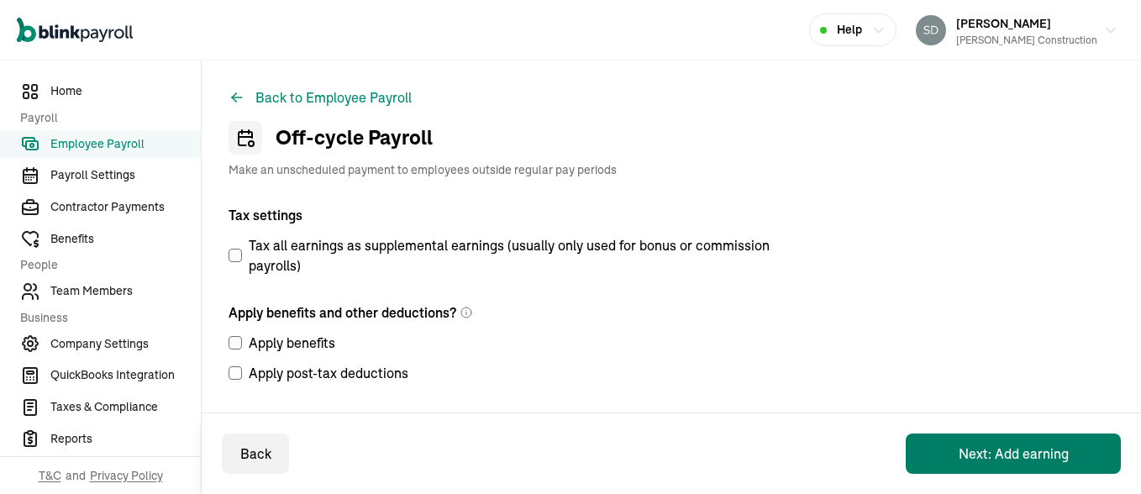
click at [976, 456] on button "Next: Add earning" at bounding box center [1013, 454] width 215 height 40
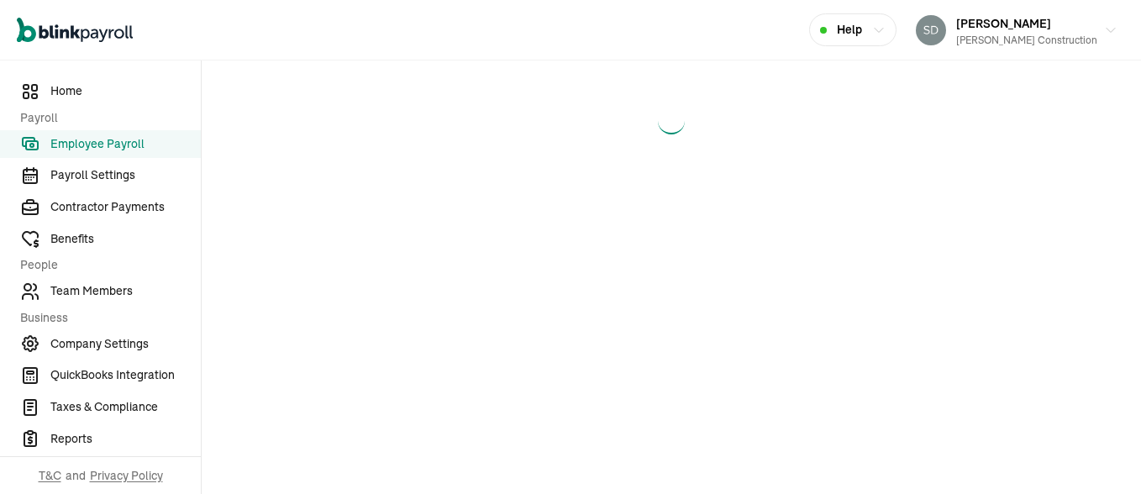
select select "direct_deposit"
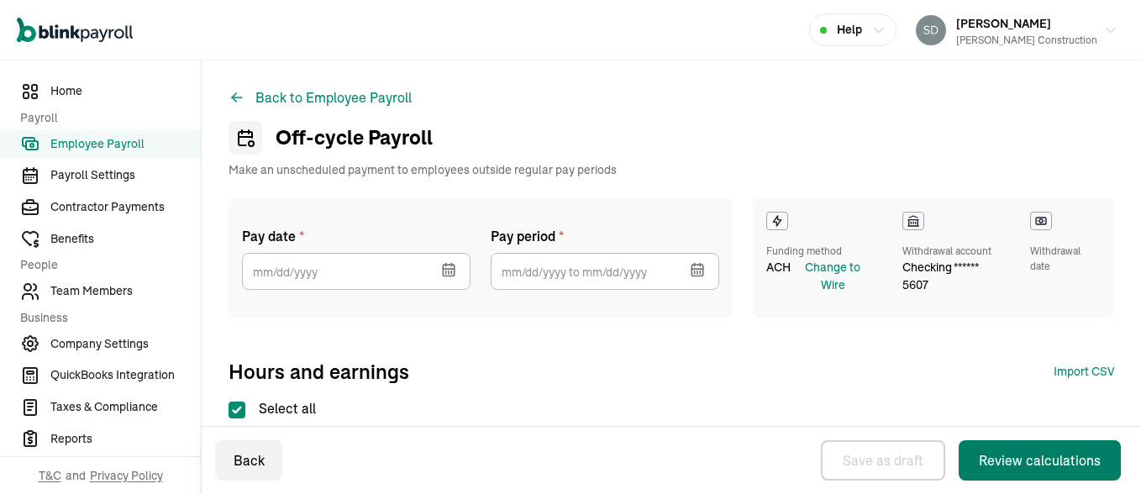
checkbox input "true"
select select "direct_deposit"
click at [447, 265] on icon "button" at bounding box center [448, 270] width 11 height 11
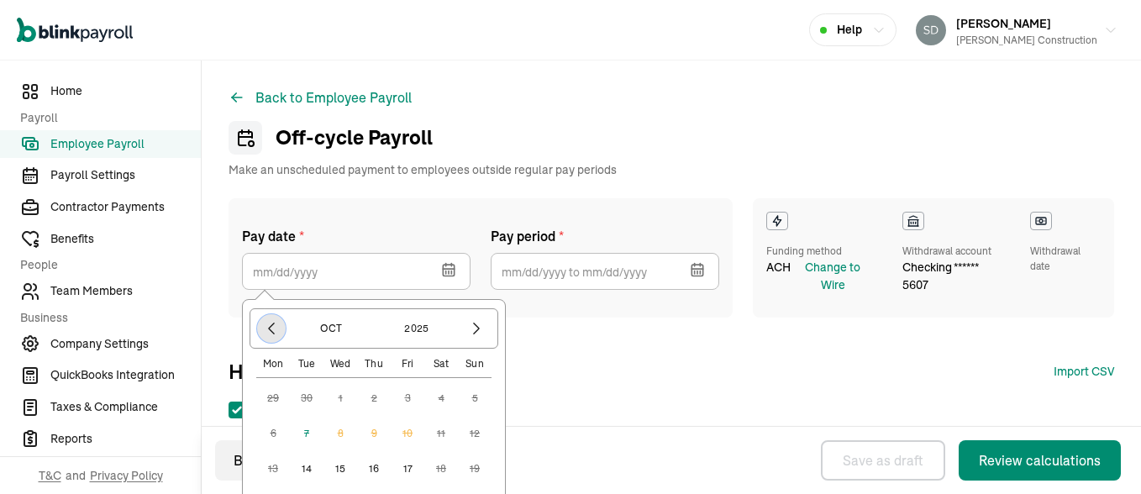
click at [263, 319] on button "button" at bounding box center [271, 328] width 29 height 29
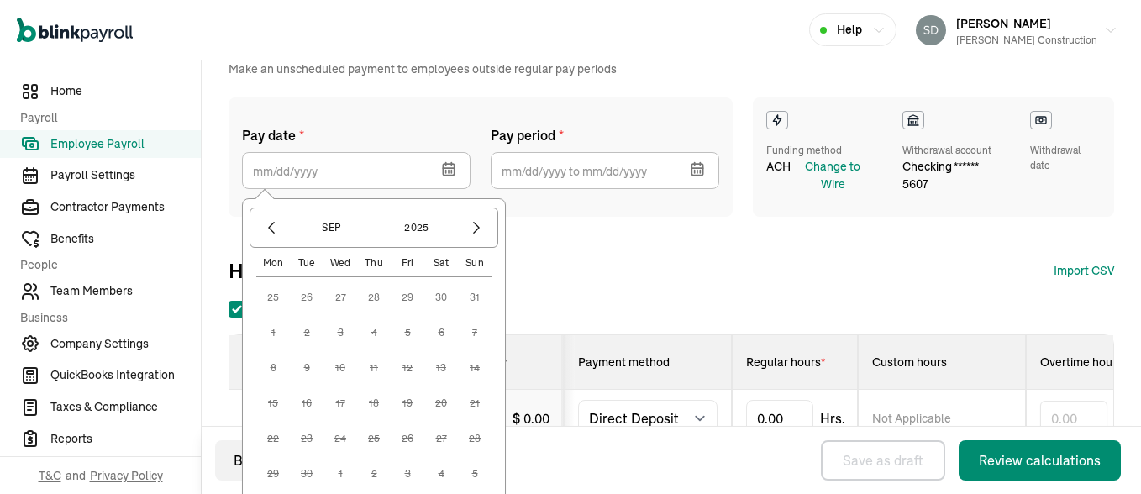
scroll to position [267, 0]
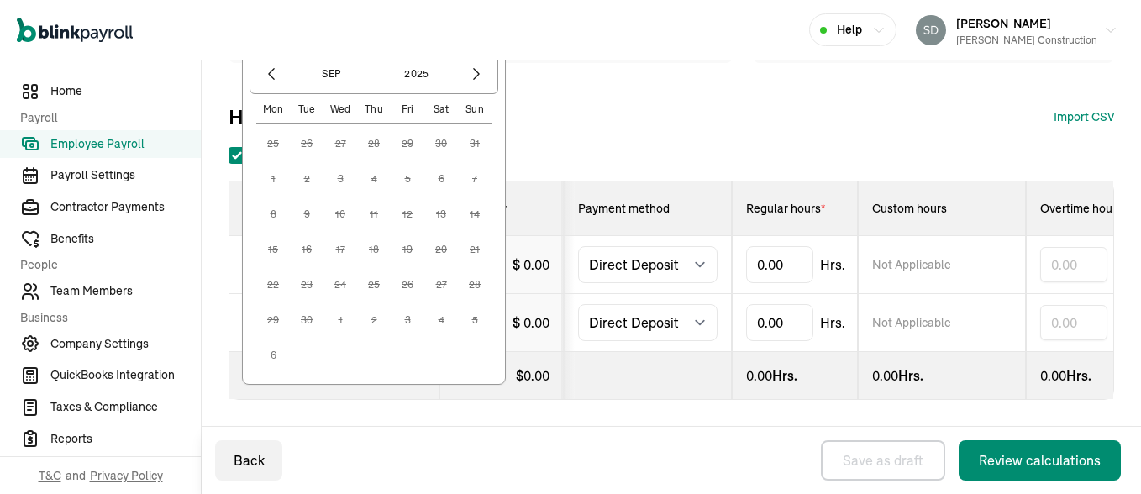
click at [544, 63] on div "Pay date * Sep 2025 Mon Tue Wed Thu Fri Sat Sun 25 26 27 28 29 30 31 1 2 3 4 5 …" at bounding box center [672, 10] width 886 height 133
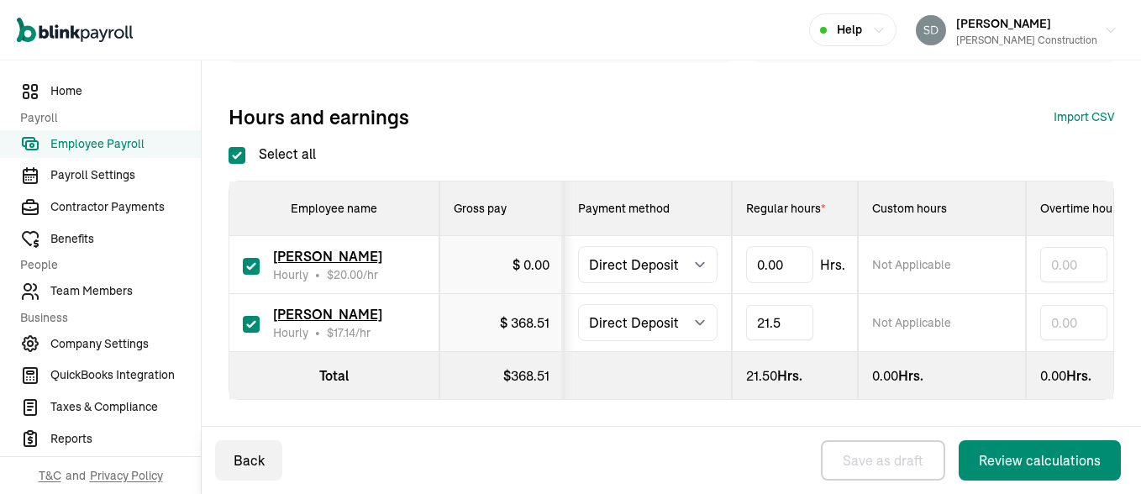
type input "21.50"
type input "5."
click at [959, 440] on button "Review calculations" at bounding box center [1040, 460] width 162 height 40
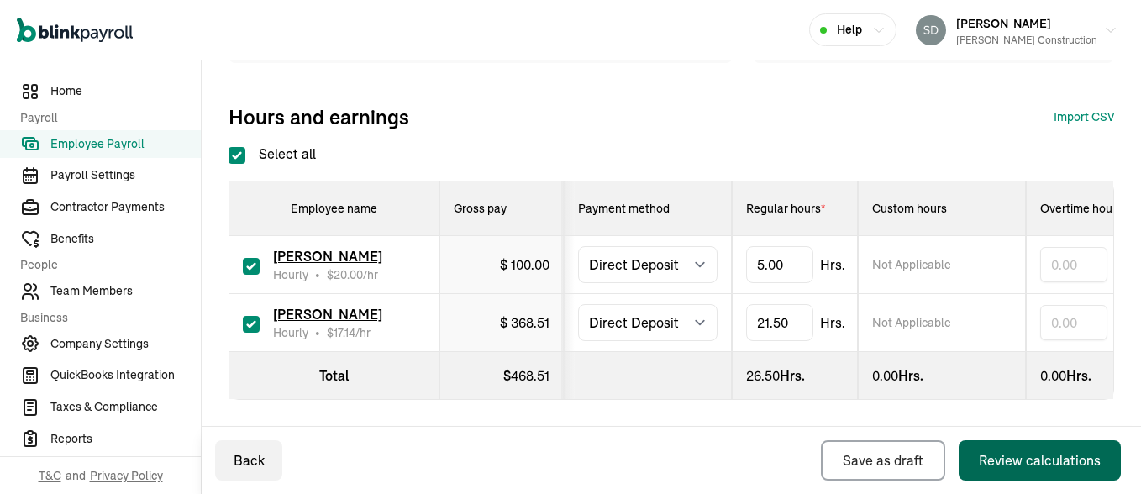
scroll to position [255, 0]
click at [1012, 456] on div "Review calculations" at bounding box center [1040, 460] width 122 height 20
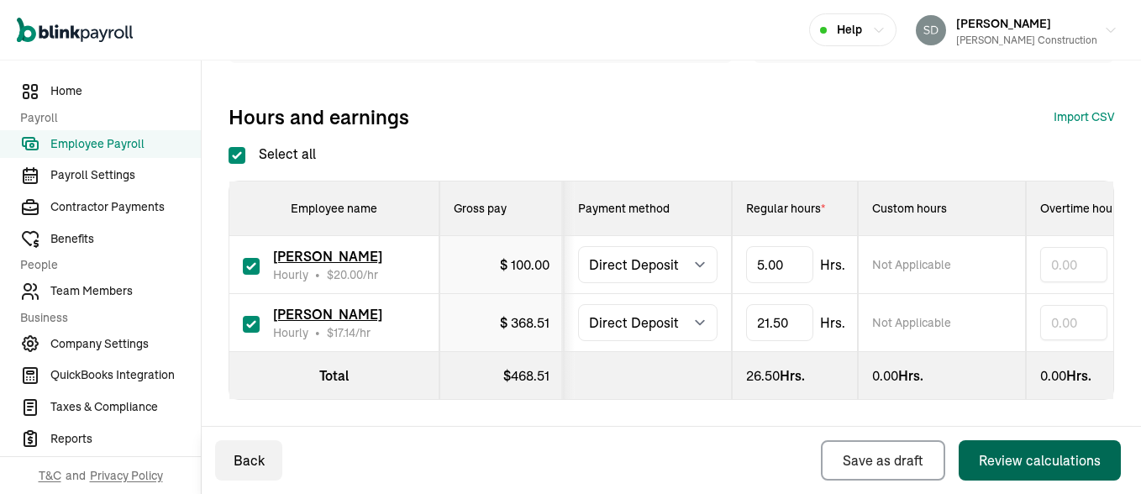
click at [1012, 456] on div "Review calculations" at bounding box center [1040, 460] width 122 height 20
click at [117, 139] on span "Employee Payroll" at bounding box center [125, 144] width 150 height 18
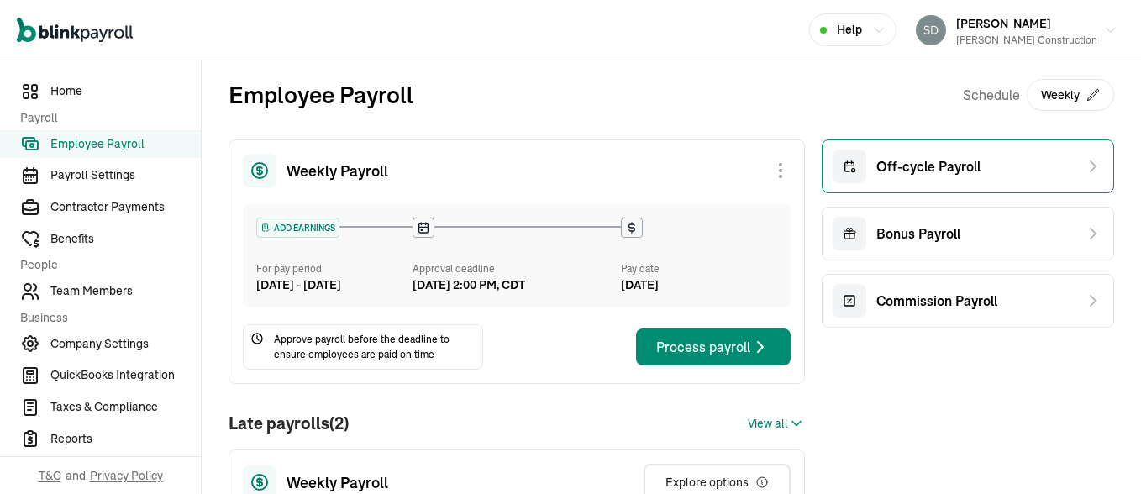
click at [877, 165] on span "Off-cycle Payroll" at bounding box center [929, 166] width 104 height 20
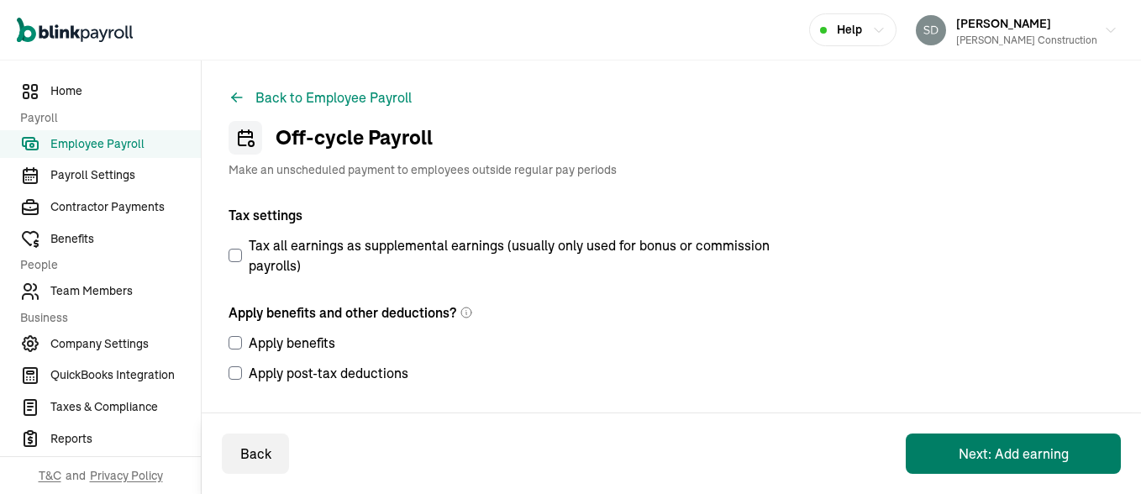
click at [976, 454] on button "Next: Add earning" at bounding box center [1013, 454] width 215 height 40
select select "direct_deposit"
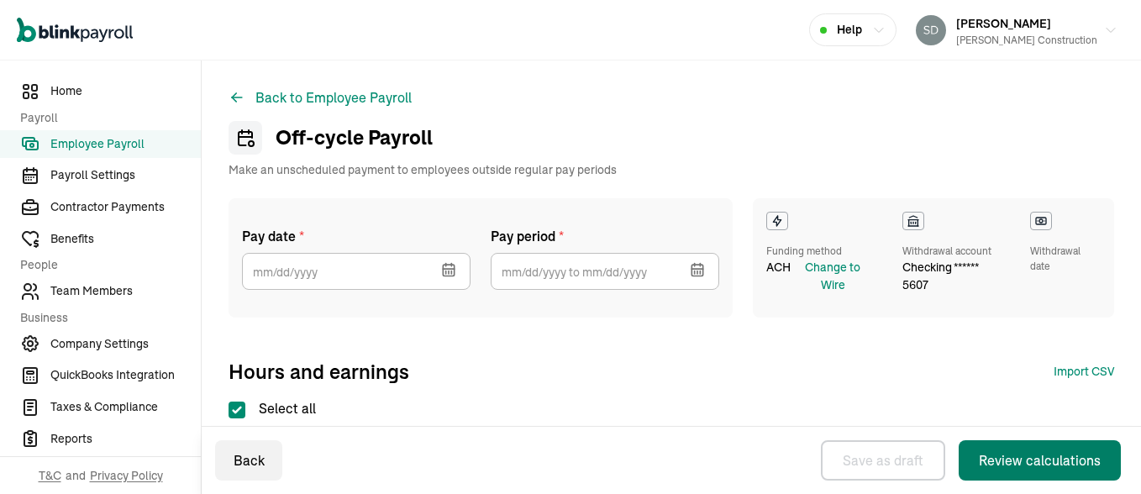
checkbox input "true"
click at [441, 273] on icon "button" at bounding box center [448, 269] width 17 height 17
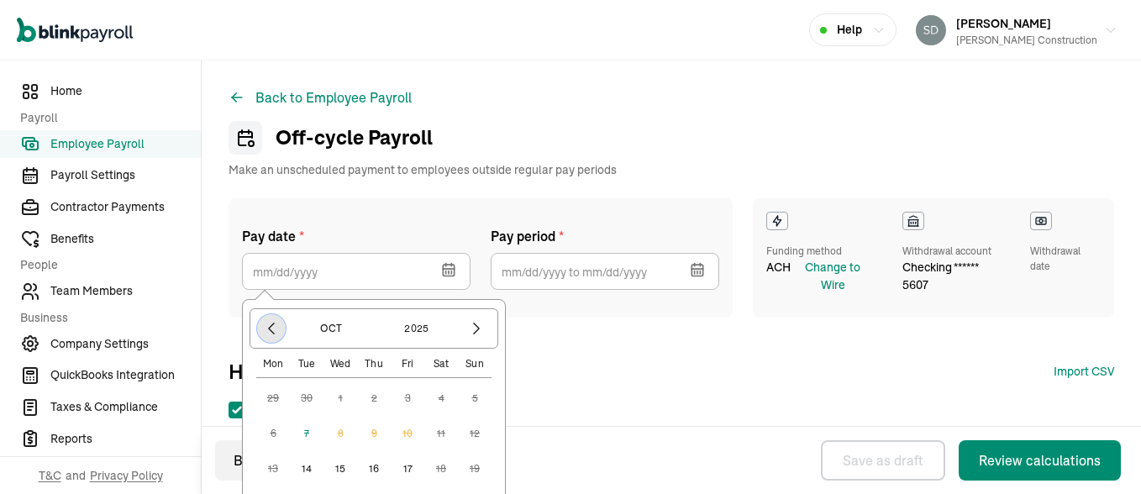
click at [268, 333] on icon "button" at bounding box center [271, 328] width 17 height 17
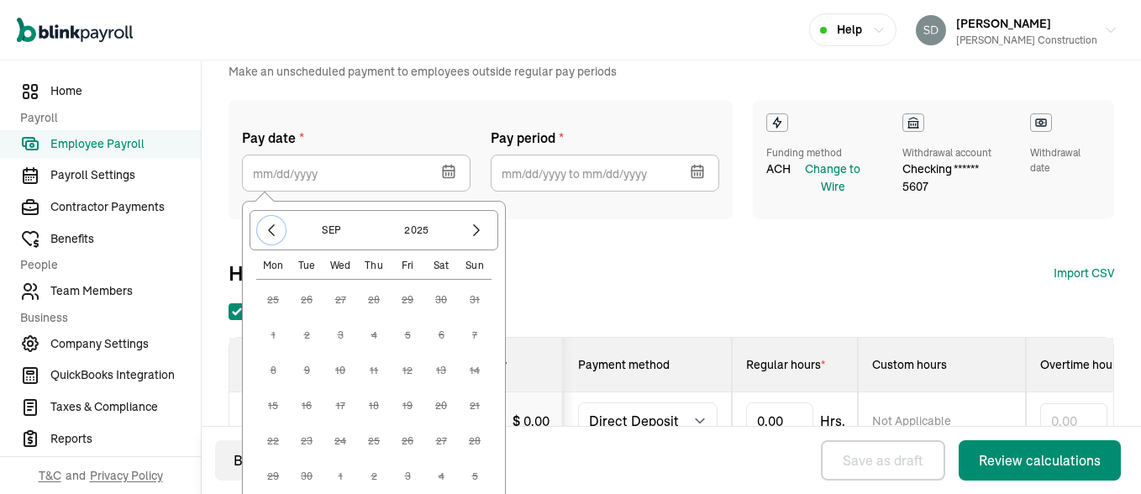
scroll to position [101, 0]
